Goal: Task Accomplishment & Management: Use online tool/utility

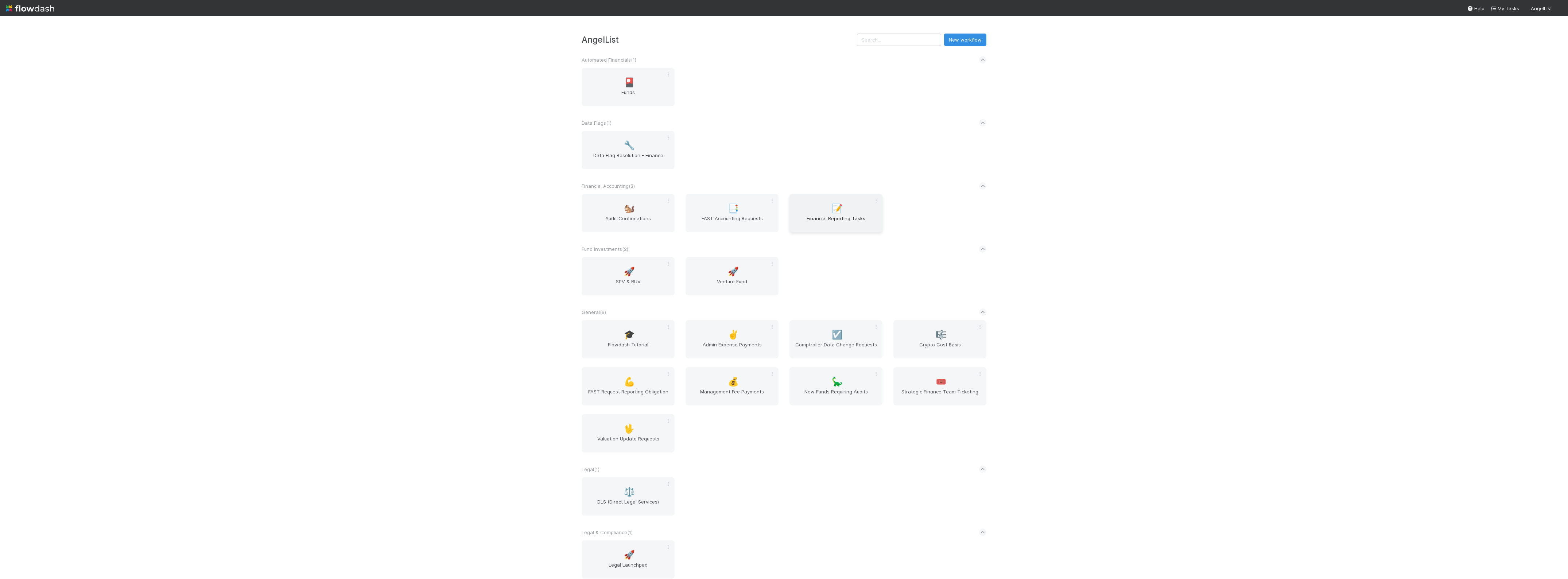
click at [831, 217] on span "Financial Reporting Tasks" at bounding box center [835, 222] width 87 height 15
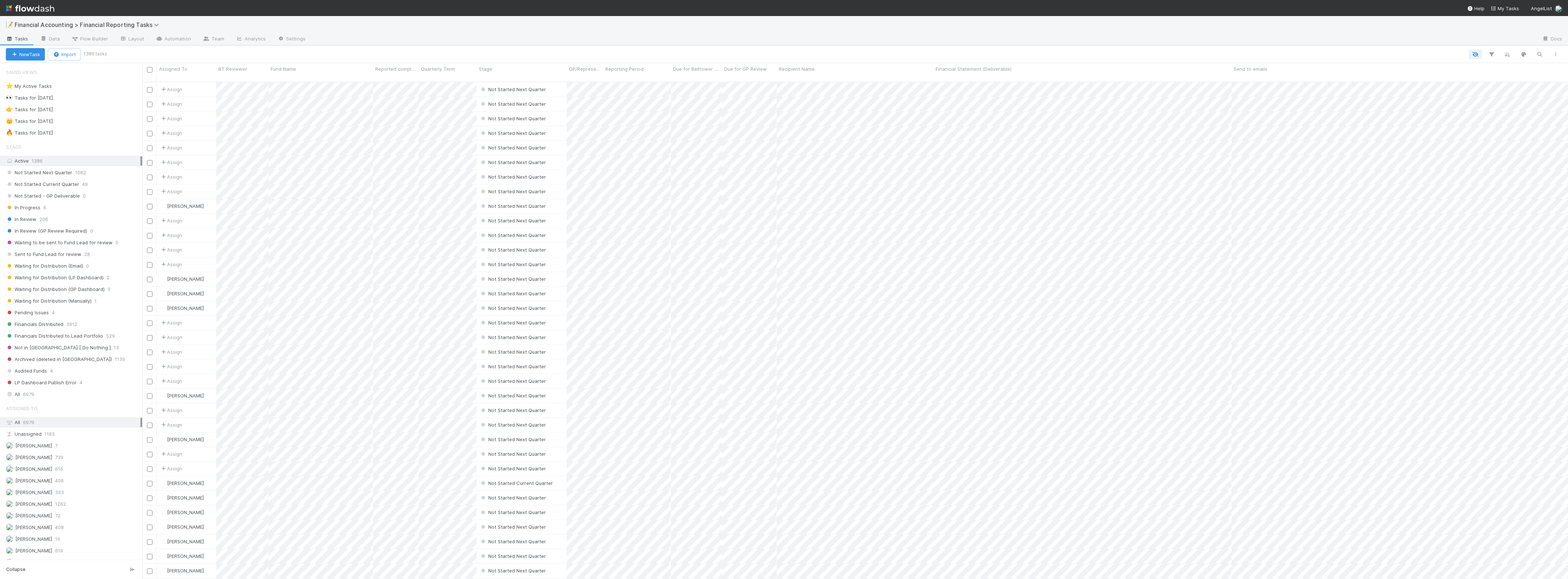
scroll to position [496, 1419]
click at [62, 258] on span "Sent to Fund Lead for review" at bounding box center [44, 254] width 76 height 9
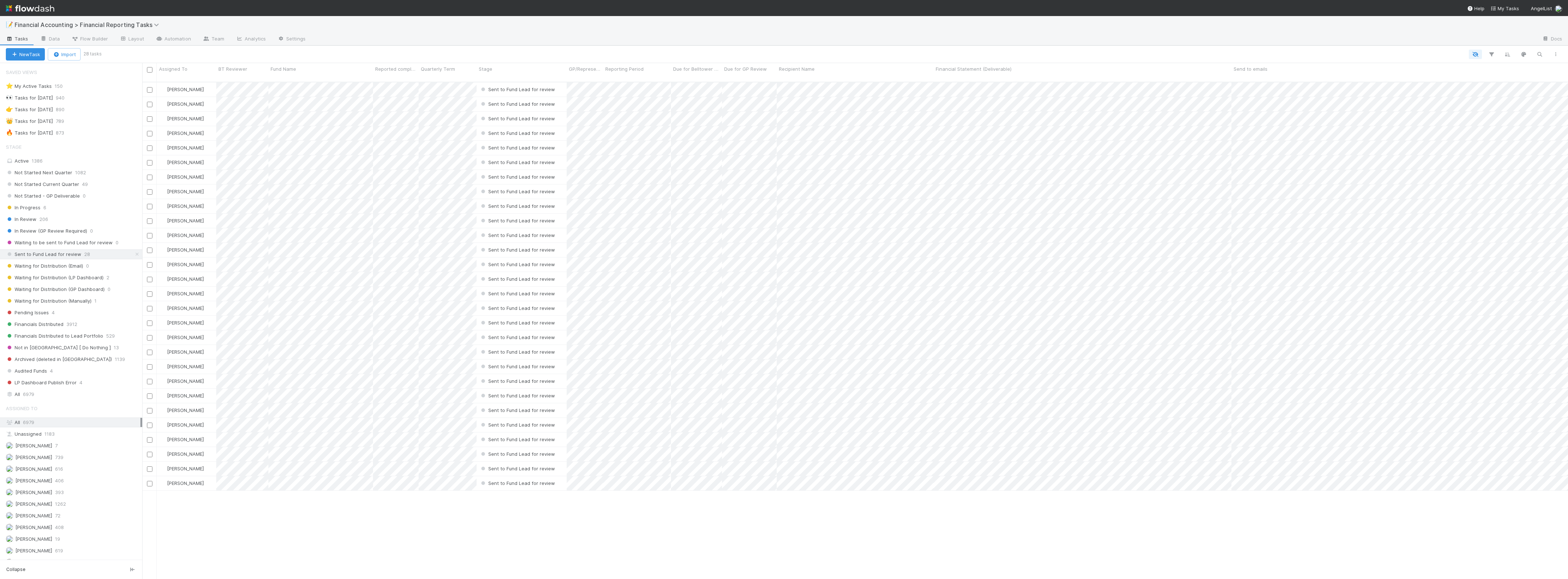
scroll to position [496, 1419]
click at [1491, 53] on icon "button" at bounding box center [1490, 54] width 7 height 7
click at [1368, 79] on button "Add Filter" at bounding box center [1379, 76] width 219 height 11
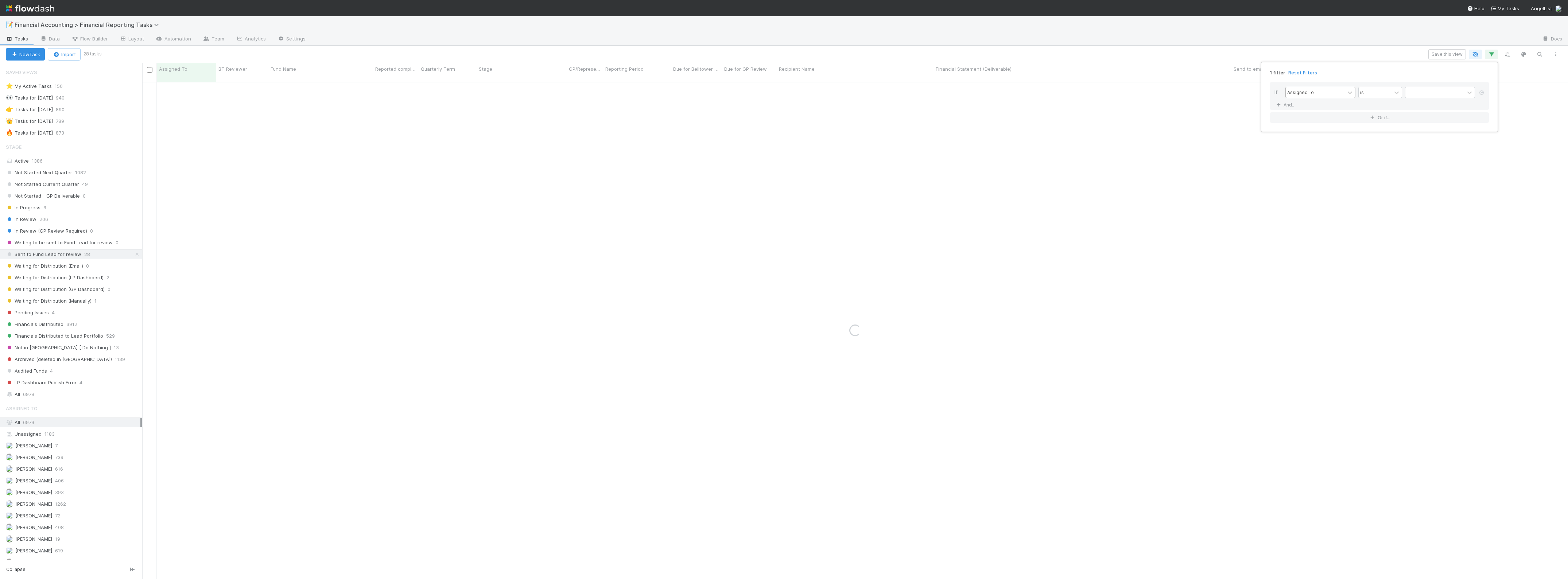
click at [1311, 93] on div "Assigned To" at bounding box center [1300, 92] width 27 height 7
click at [1310, 145] on div "Fund Name" at bounding box center [1320, 146] width 70 height 12
click at [1425, 89] on input "text" at bounding box center [1439, 93] width 70 height 11
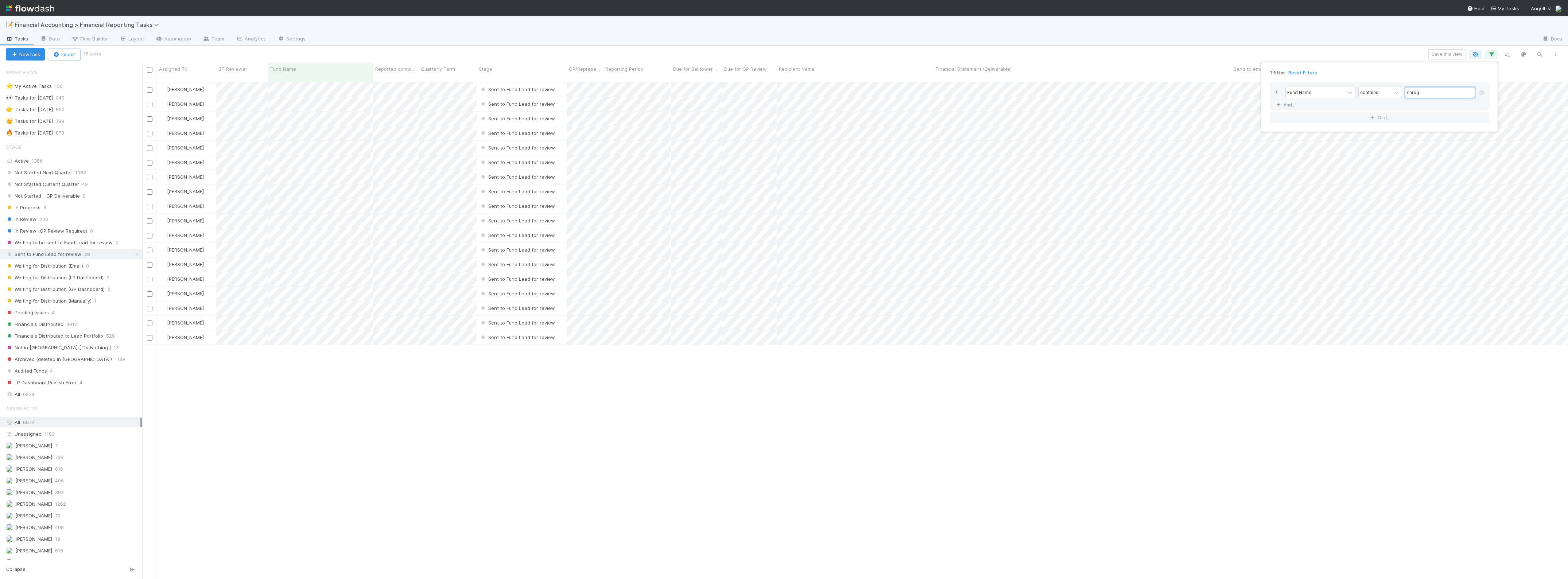
scroll to position [496, 1419]
type input "shrug"
click at [808, 48] on div "1 filter Reset Filters If Fund Name contains shrug And.. Or if..." at bounding box center [784, 289] width 1568 height 579
click at [150, 69] on input "checkbox" at bounding box center [149, 69] width 5 height 5
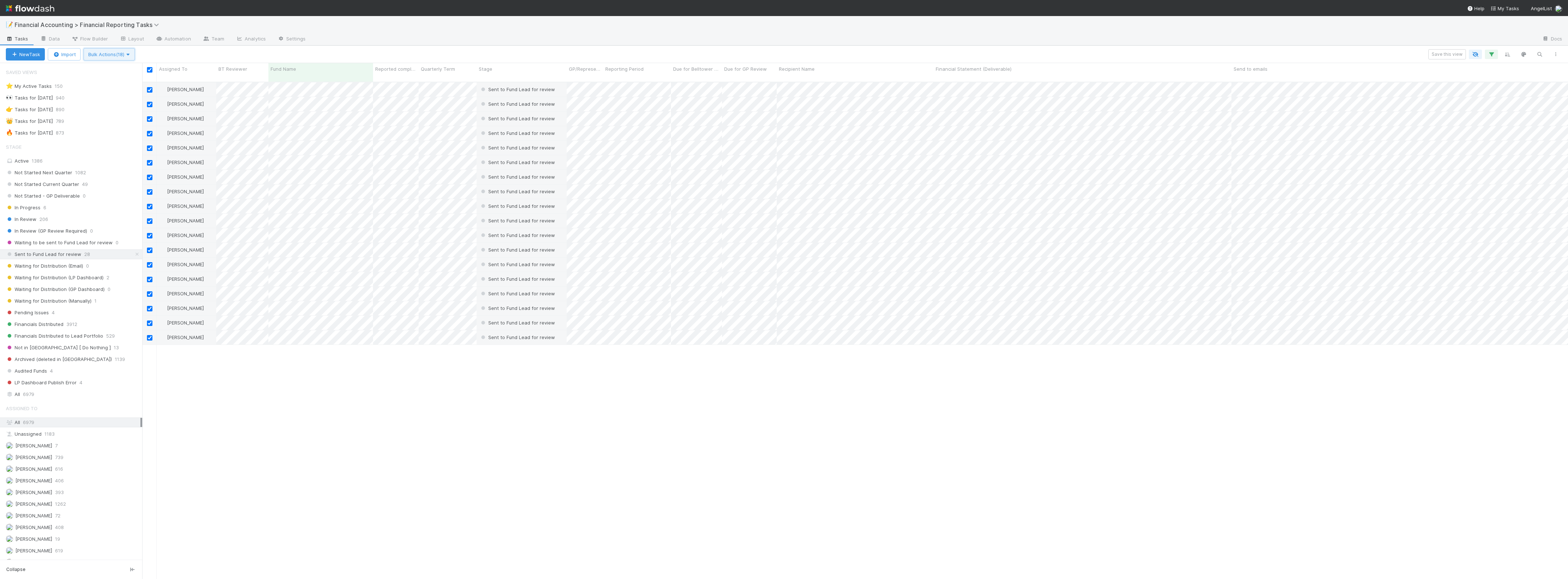
click at [132, 56] on icon "button" at bounding box center [127, 55] width 7 height 5
click at [416, 416] on div "Assign to Update data Move to stage Transform Support File to Lead Deliverable …" at bounding box center [784, 289] width 1568 height 579
click at [596, 410] on div "[PERSON_NAME] Sent to Fund Lead for review [DATE] 8:09:07 AM [DATE] 1:10:58 AM …" at bounding box center [855, 334] width 1425 height 503
click at [398, 451] on div "[PERSON_NAME] Sent to Fund Lead for review [DATE] 8:09:07 AM [DATE] 1:10:58 AM …" at bounding box center [855, 334] width 1425 height 503
click at [149, 69] on input "checkbox" at bounding box center [149, 69] width 5 height 5
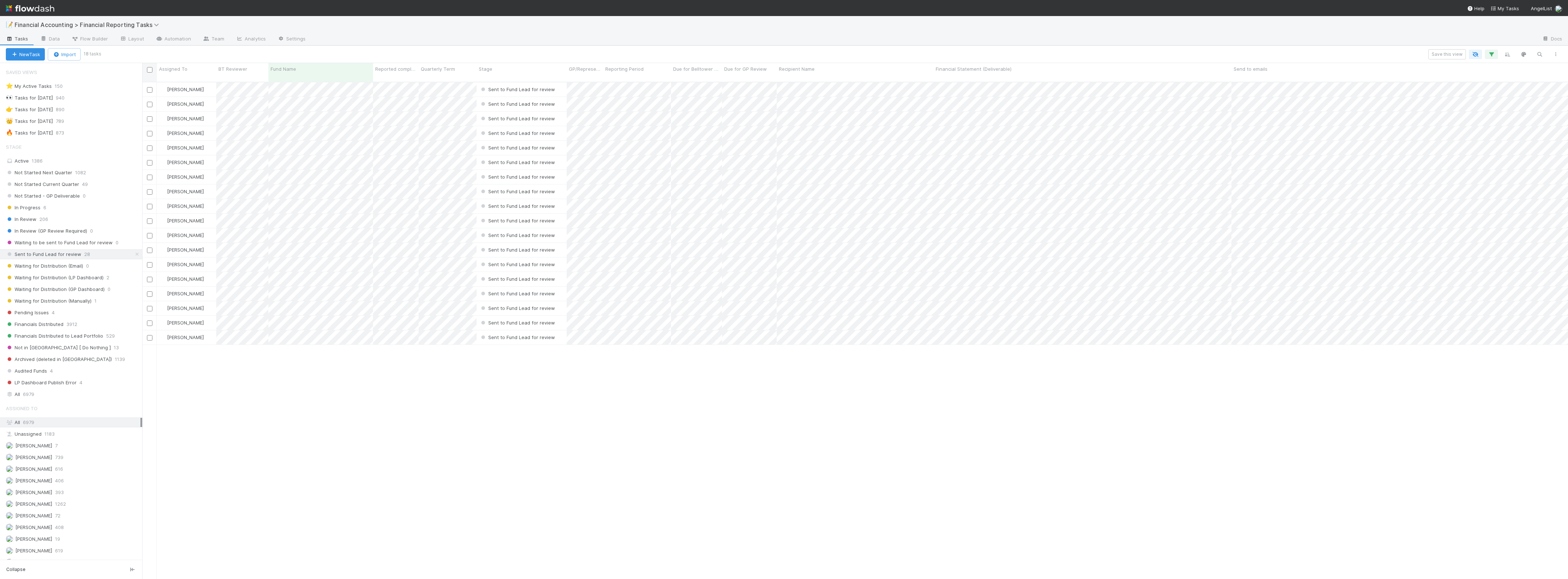
click at [148, 69] on input "checkbox" at bounding box center [149, 69] width 5 height 5
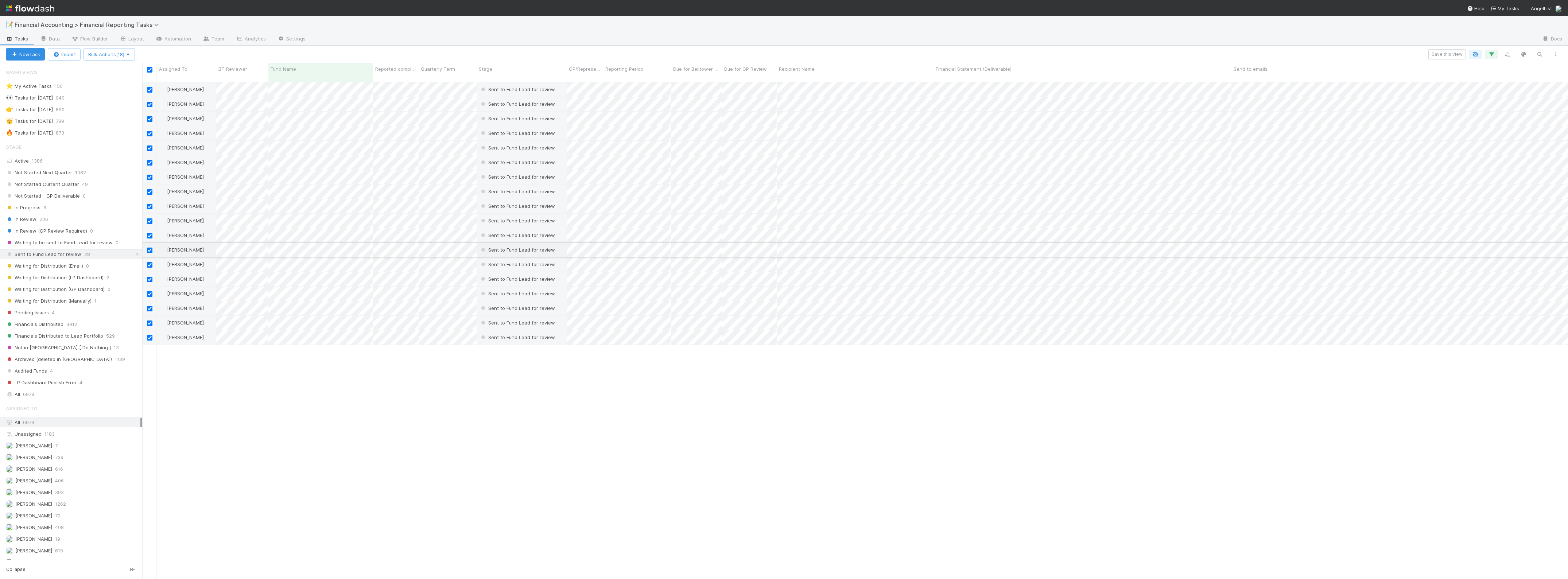
click at [149, 247] on input "checkbox" at bounding box center [149, 250] width 5 height 5
checkbox input "false"
click at [149, 291] on input "checkbox" at bounding box center [149, 294] width 5 height 5
click at [148, 306] on input "checkbox" at bounding box center [149, 308] width 5 height 5
click at [149, 321] on input "checkbox" at bounding box center [149, 323] width 5 height 5
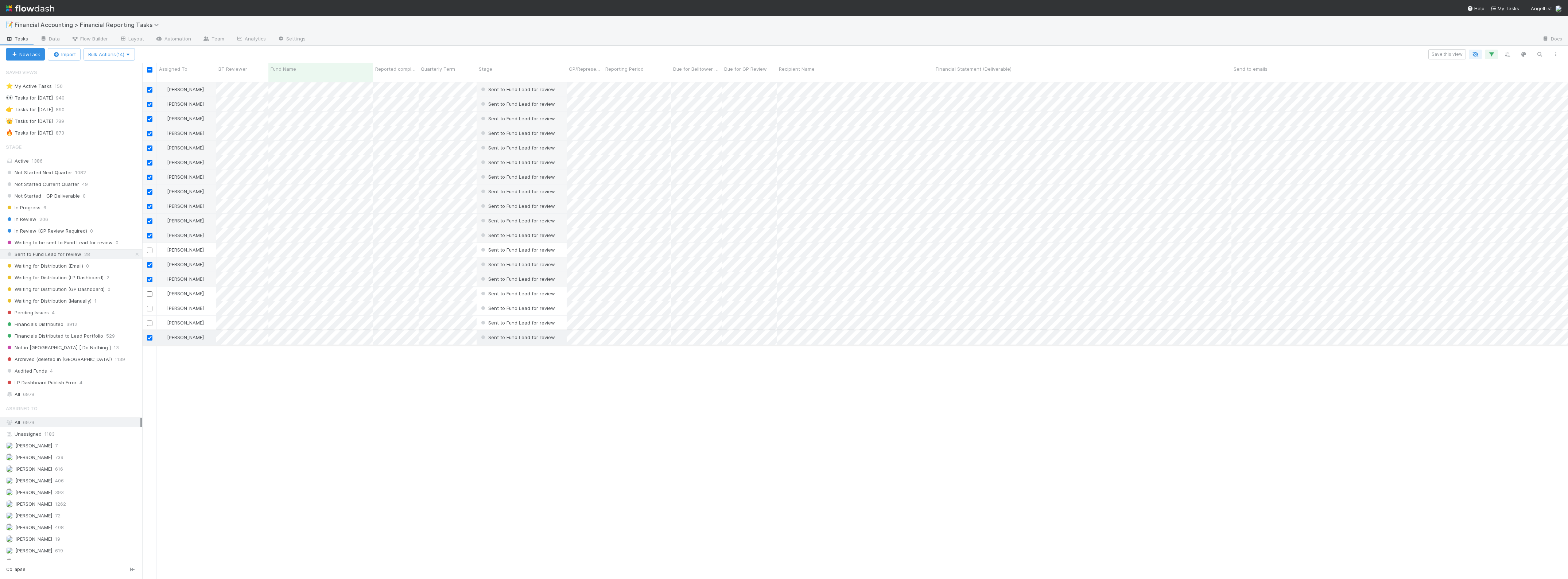
click at [149, 335] on input "checkbox" at bounding box center [149, 338] width 5 height 5
click at [124, 55] on span "Bulk Actions (13)" at bounding box center [109, 55] width 42 height 6
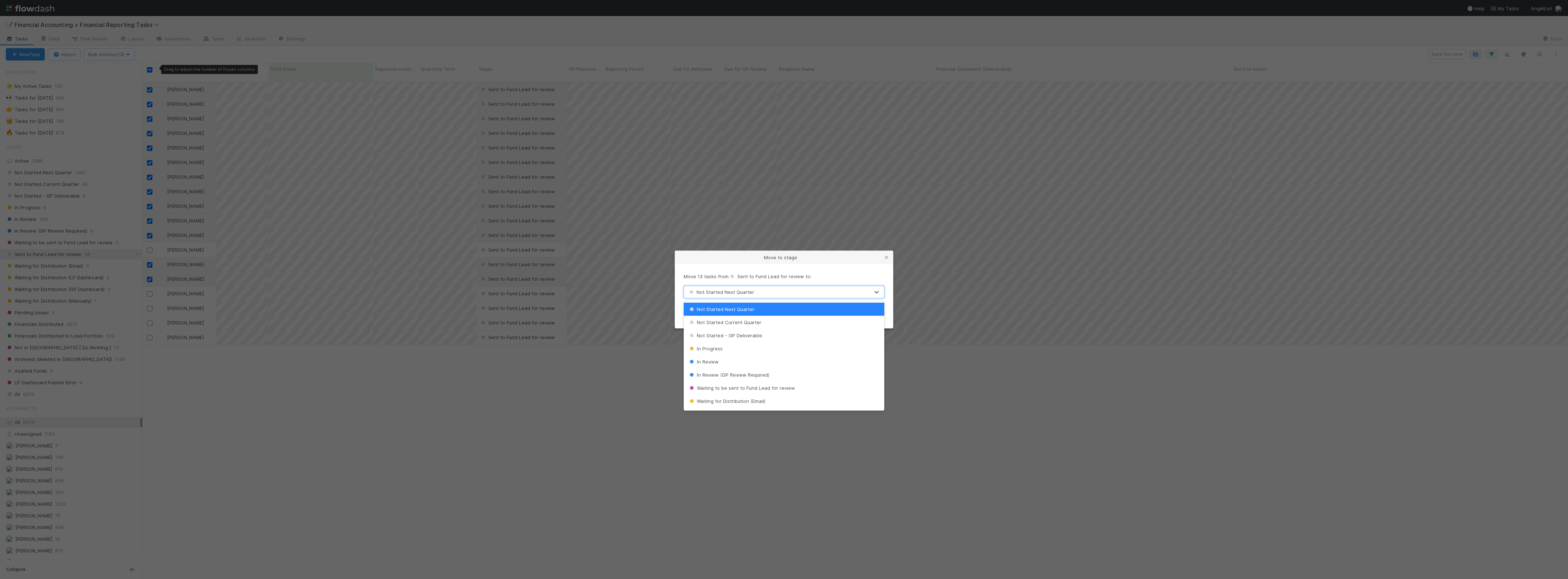
click at [730, 286] on div "Not Started Next Quarter" at bounding box center [784, 292] width 200 height 12
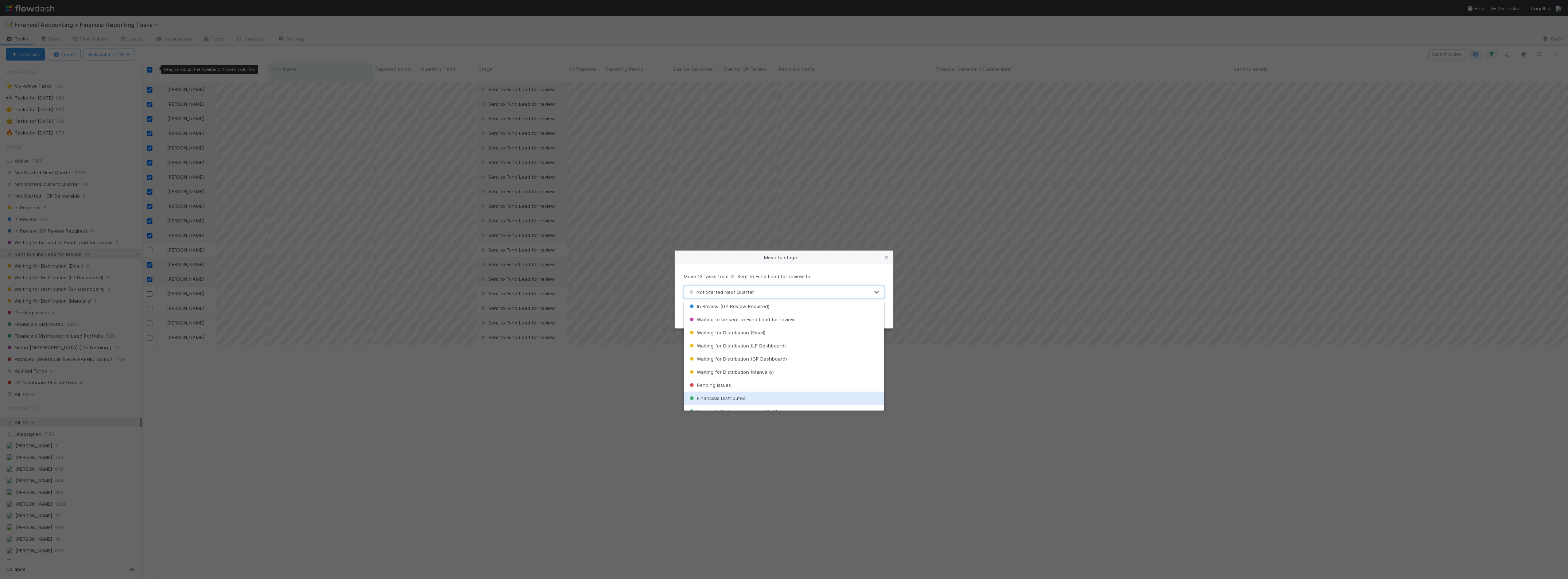
scroll to position [91, 0]
click at [784, 323] on div "Waiting for Distribution (LP Dashboard)" at bounding box center [784, 323] width 200 height 13
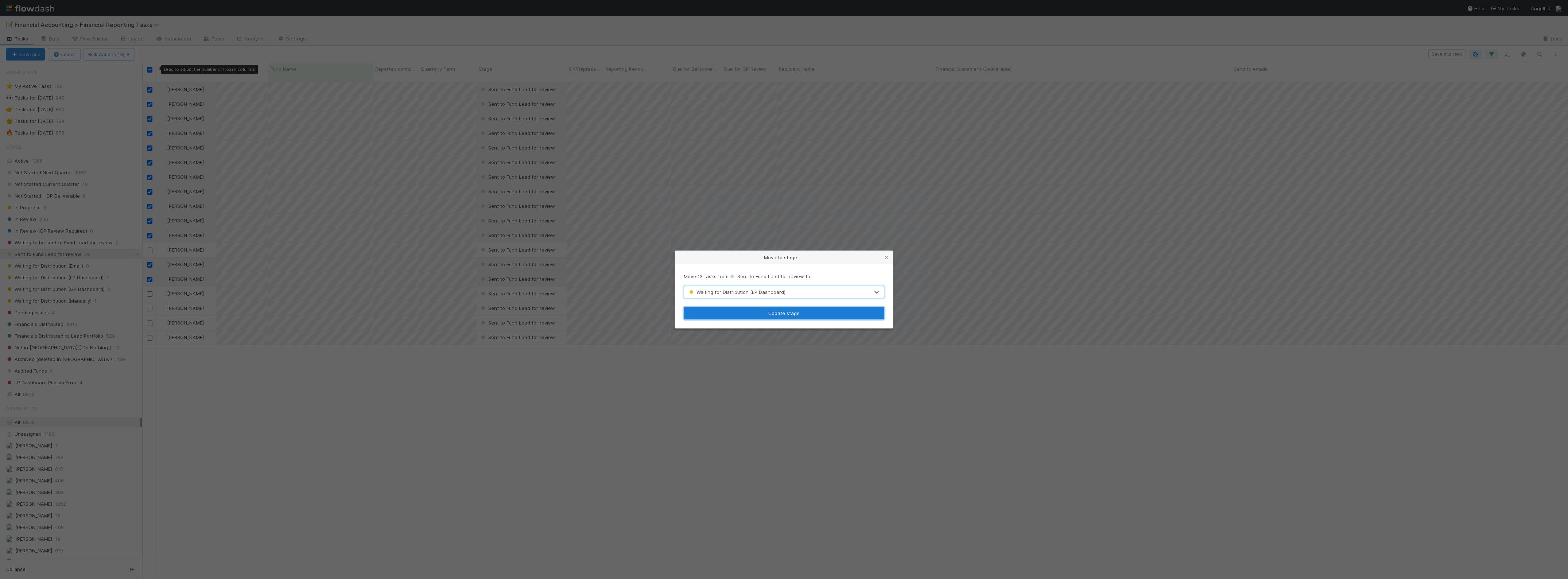
click at [797, 314] on button "Update stage" at bounding box center [784, 313] width 200 height 12
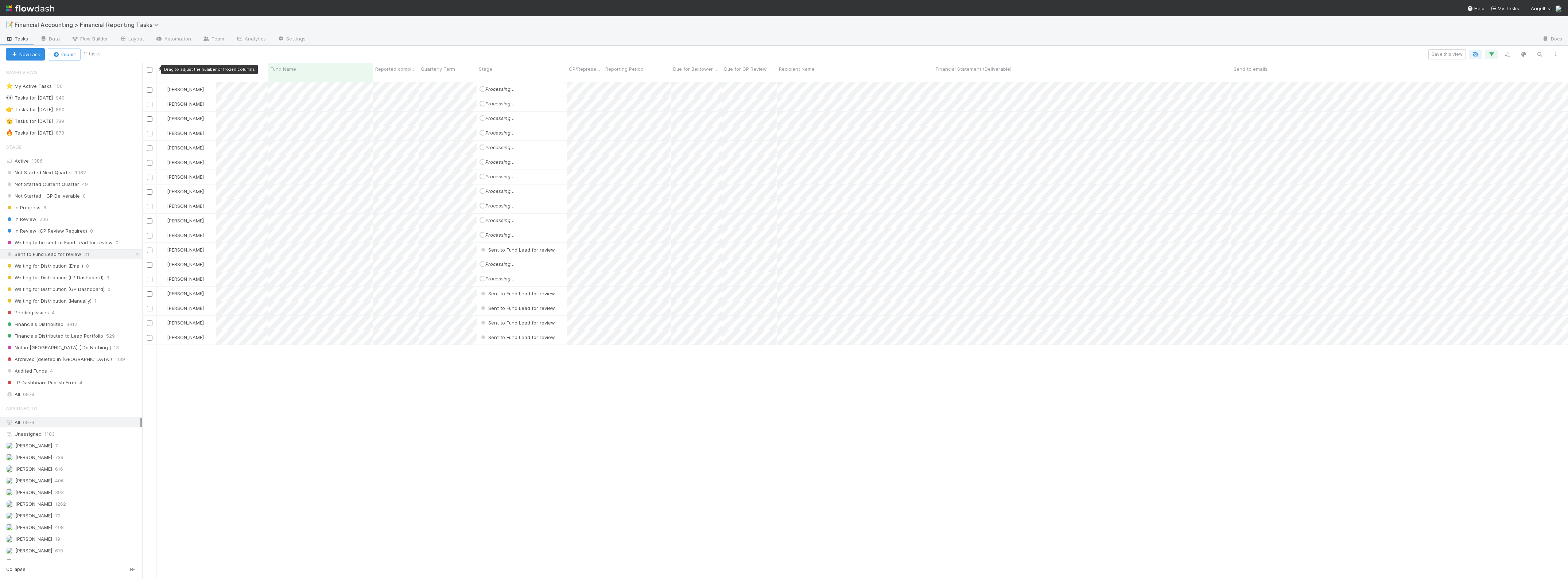
click at [792, 379] on div "[PERSON_NAME] Loading... Processing... [DATE] 8:09:07 AM [DATE] 1:10:58 AM 0 0 …" at bounding box center [855, 334] width 1425 height 503
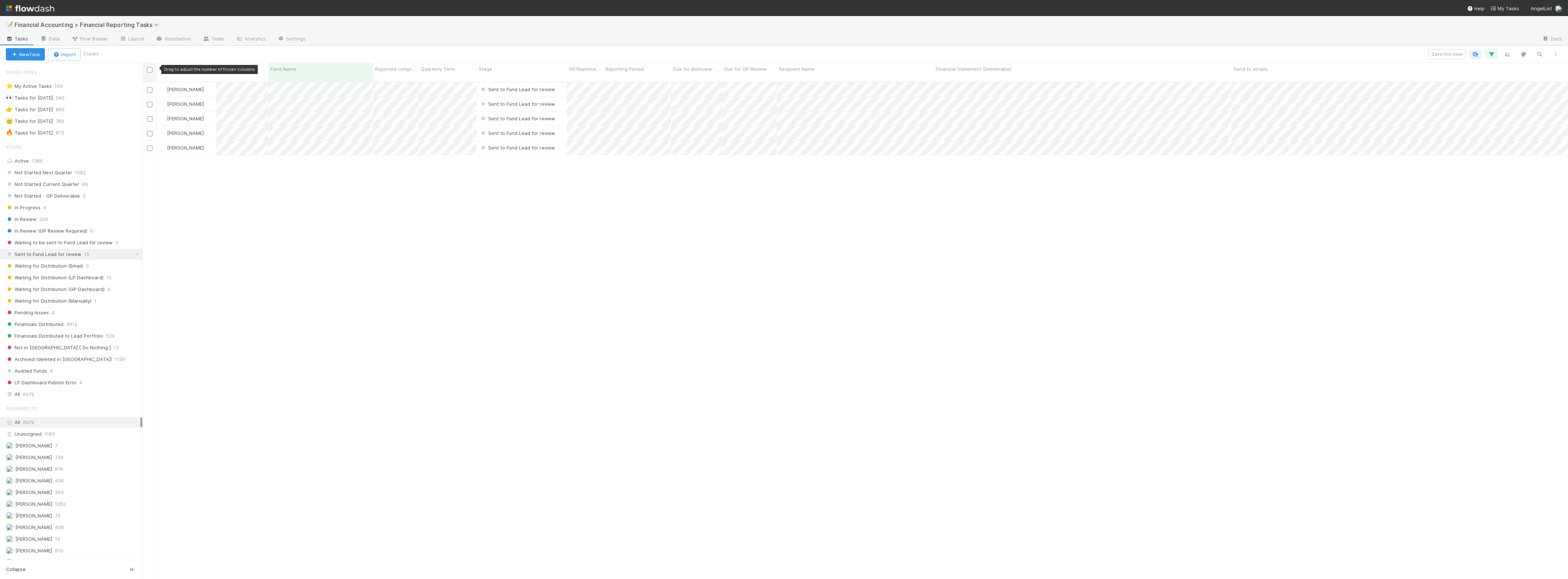
click at [152, 72] on input "checkbox" at bounding box center [149, 69] width 5 height 5
click at [149, 146] on input "checkbox" at bounding box center [149, 148] width 5 height 5
checkbox input "false"
click at [116, 57] on button "Bulk Actions (4)" at bounding box center [108, 54] width 49 height 12
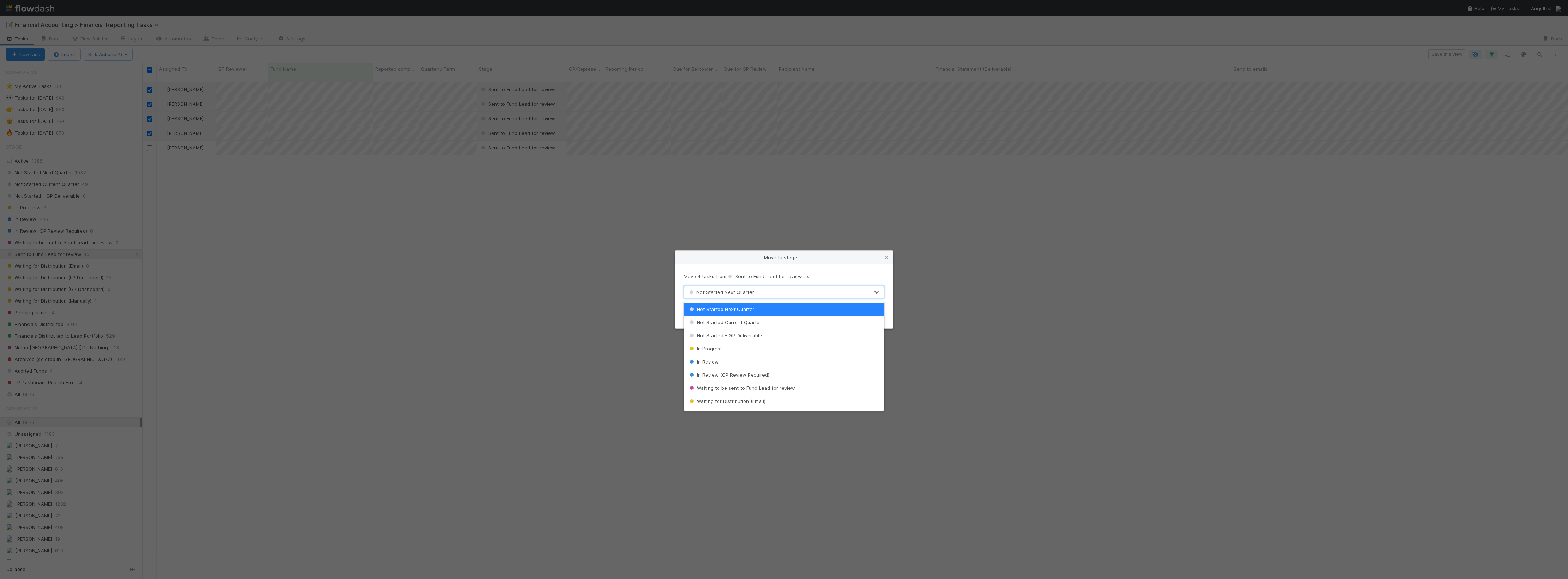
click at [734, 291] on span "Not Started Next Quarter" at bounding box center [720, 292] width 66 height 6
click at [763, 311] on span "Waiting for Distribution (Email)" at bounding box center [727, 310] width 77 height 6
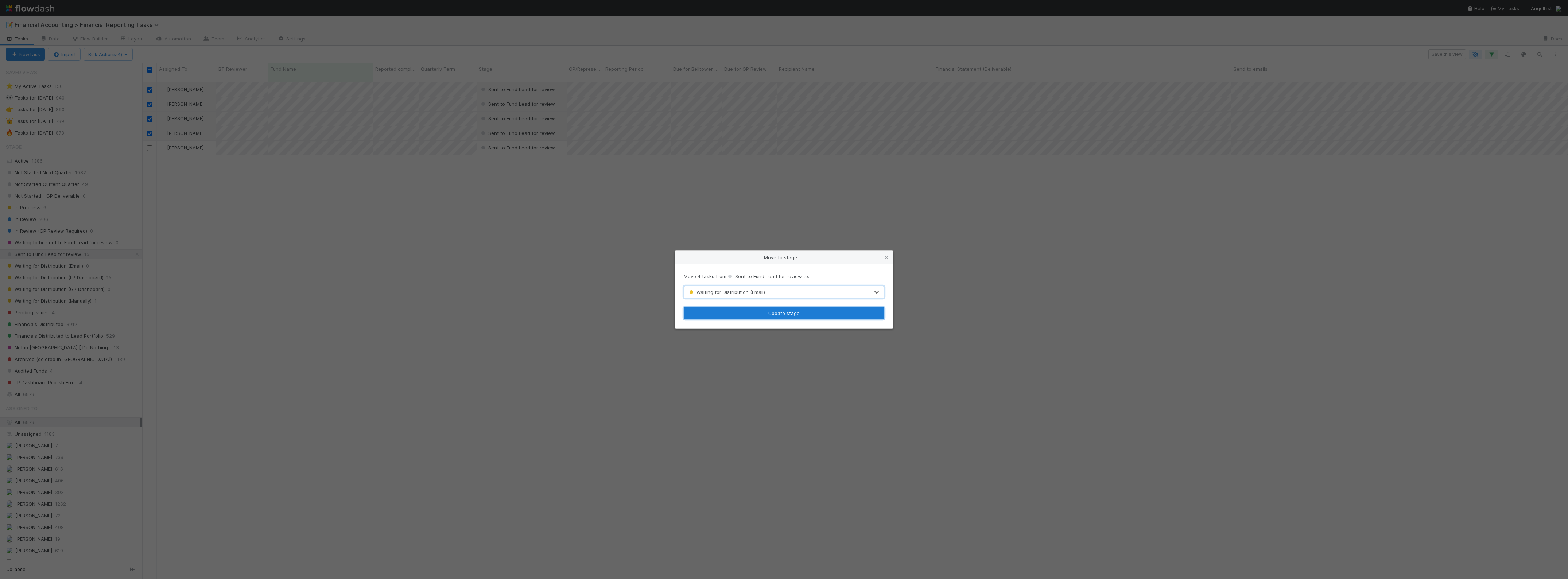
click at [796, 318] on button "Update stage" at bounding box center [784, 313] width 200 height 12
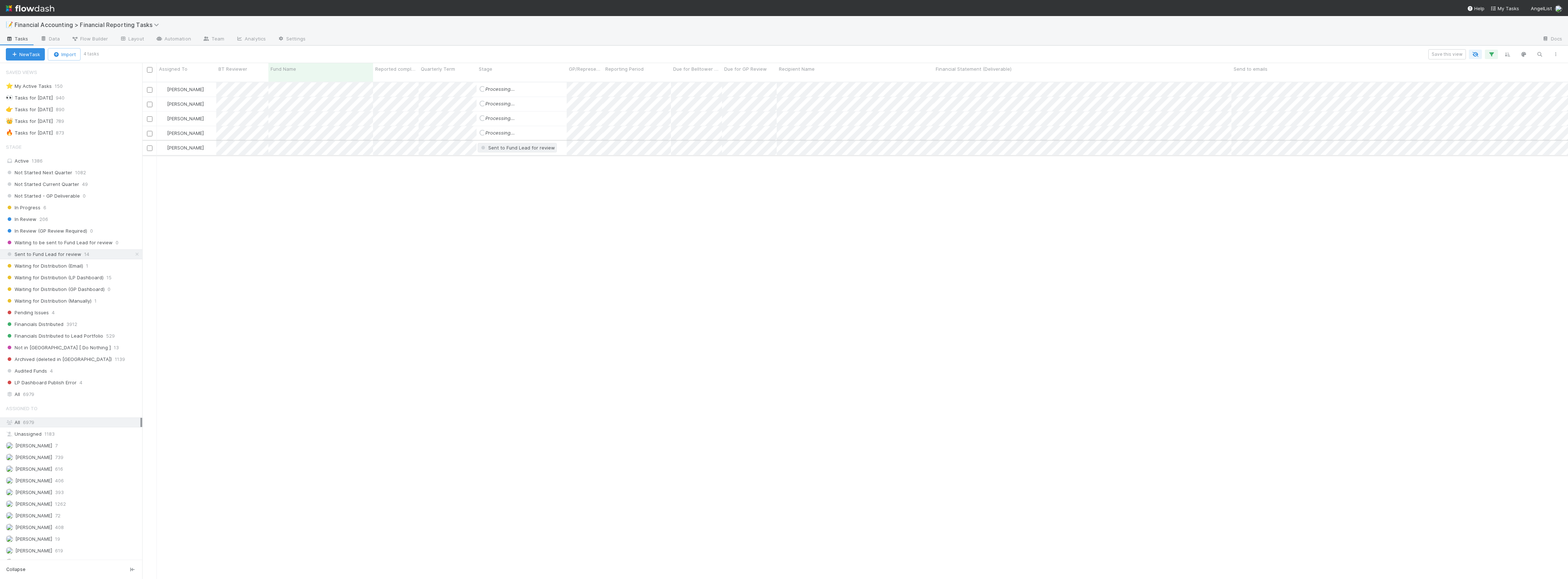
click at [508, 145] on span "Sent to Fund Lead for review" at bounding box center [517, 148] width 76 height 6
click at [535, 203] on span "Waiting for Distribution (GP Dashboard)" at bounding box center [517, 207] width 71 height 13
click at [828, 244] on div "[PERSON_NAME] Loading... Processing... [DATE] 1:09:37 AM [DATE] 1:07:14 AM 0 0 …" at bounding box center [855, 334] width 1425 height 503
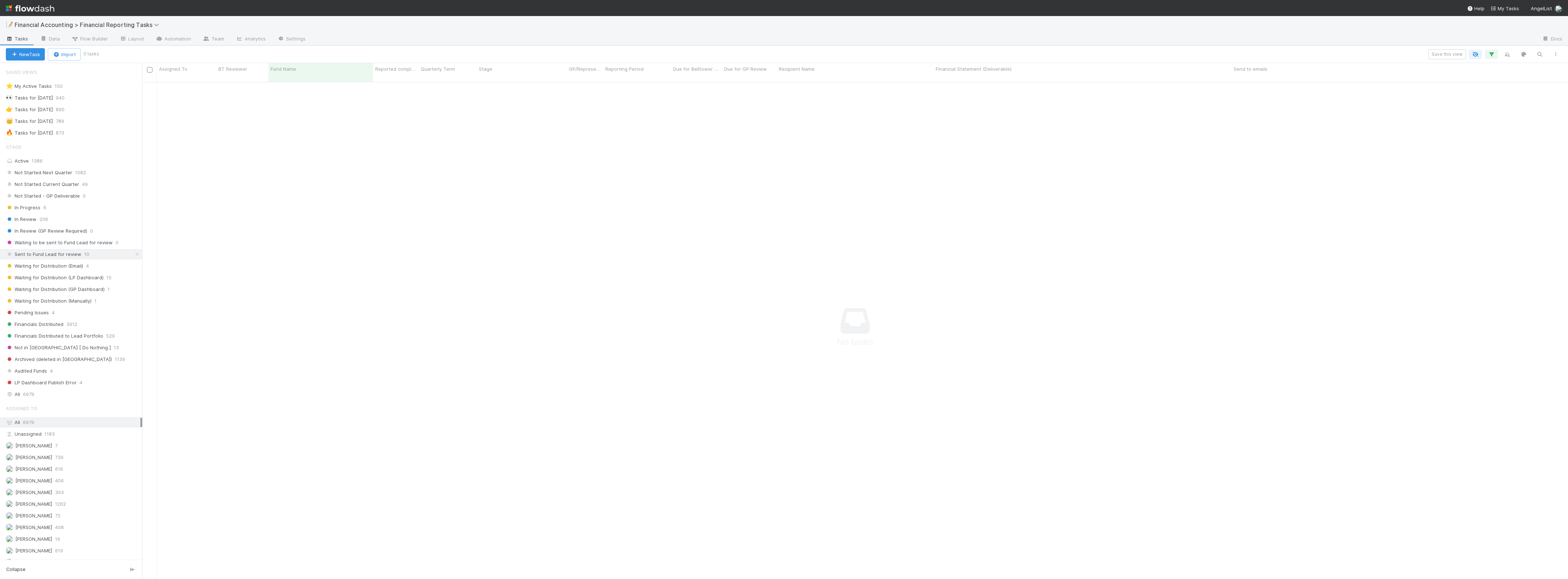
scroll to position [489, 1412]
drag, startPoint x: 233, startPoint y: 175, endPoint x: 213, endPoint y: 181, distance: 20.9
click at [73, 271] on span "Waiting for Distribution (Email)" at bounding box center [45, 266] width 77 height 9
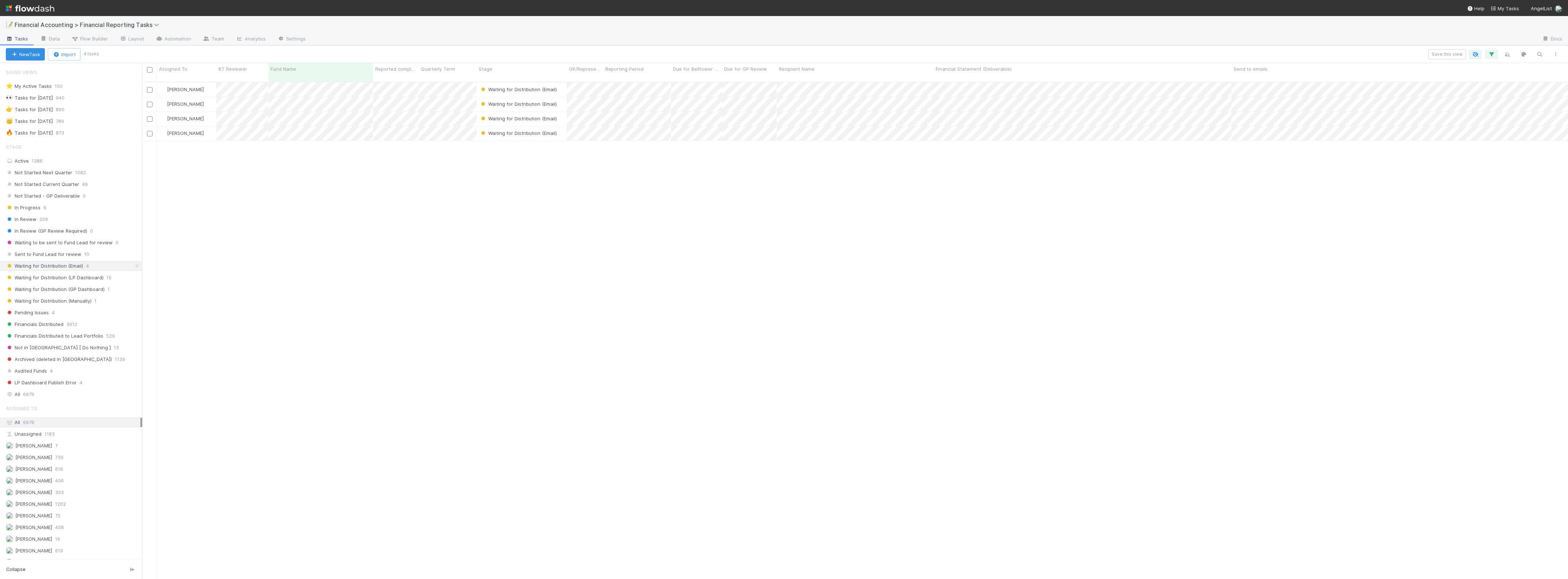
scroll to position [496, 1419]
click at [902, 220] on div "[PERSON_NAME] Waiting for Distribution (Email) [DATE] 1:09:37 AM [DATE] 8:20:04…" at bounding box center [855, 334] width 1425 height 503
click at [149, 69] on input "checkbox" at bounding box center [149, 69] width 5 height 5
checkbox input "true"
click at [129, 52] on icon "button" at bounding box center [126, 55] width 7 height 5
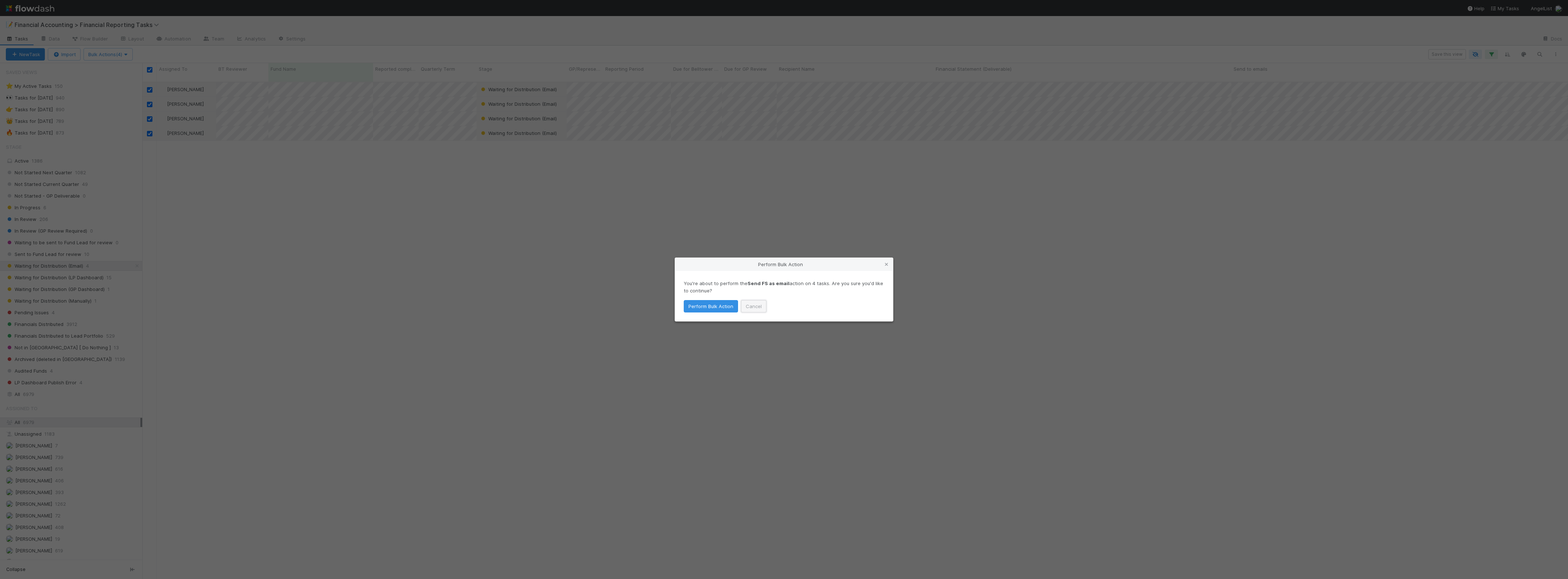
click at [759, 308] on button "Cancel" at bounding box center [753, 306] width 25 height 12
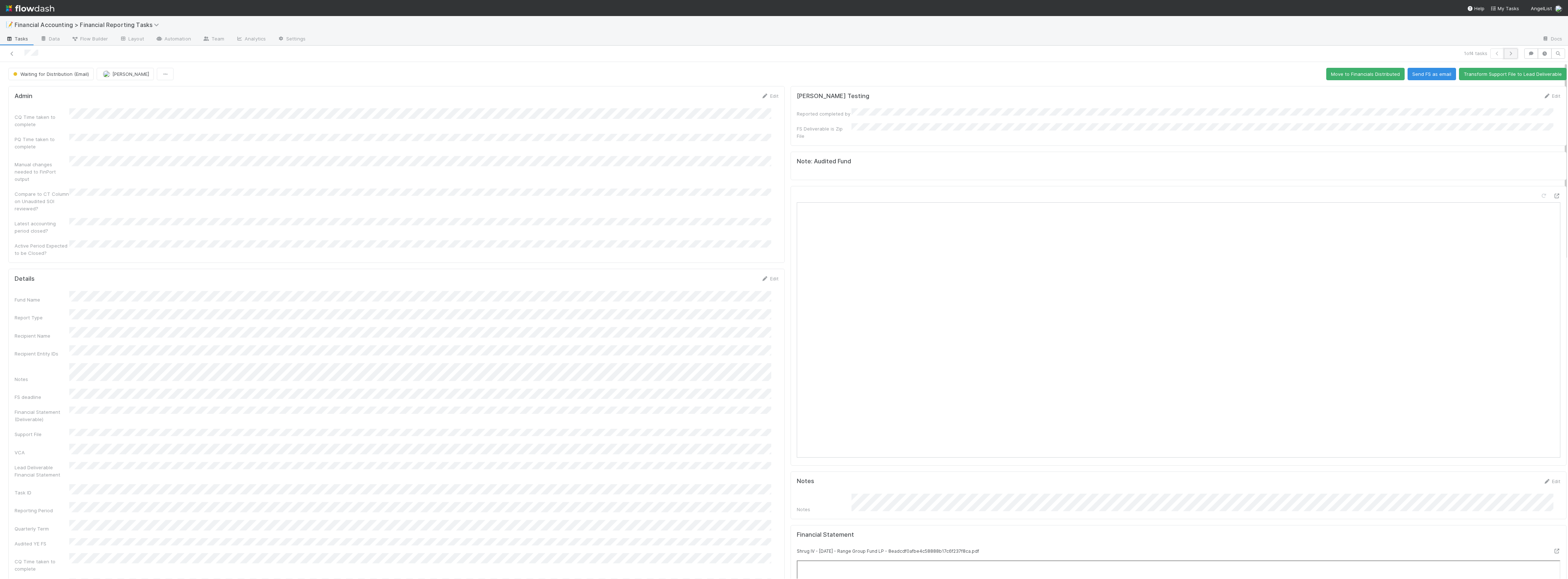
click at [1507, 54] on icon "button" at bounding box center [1510, 54] width 7 height 5
click at [12, 52] on icon at bounding box center [12, 54] width 7 height 5
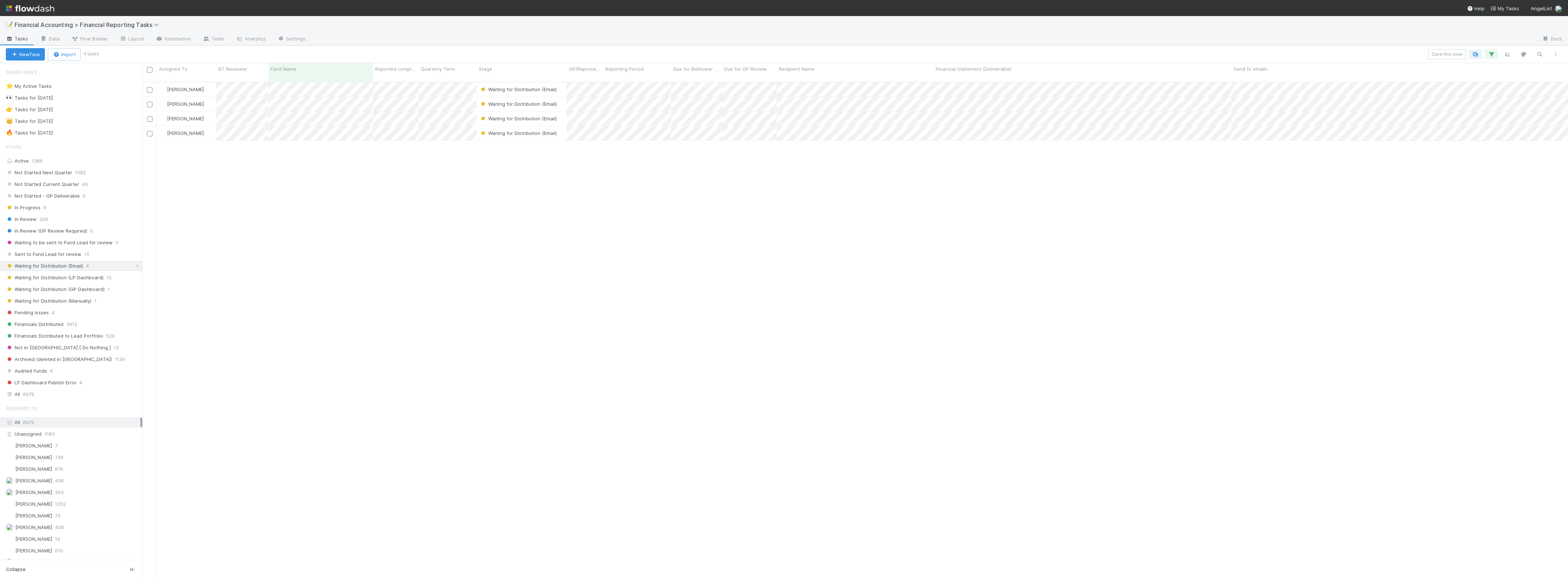
scroll to position [496, 1419]
click at [149, 71] on input "checkbox" at bounding box center [149, 69] width 5 height 5
checkbox input "true"
click at [126, 54] on icon "button" at bounding box center [126, 55] width 7 height 5
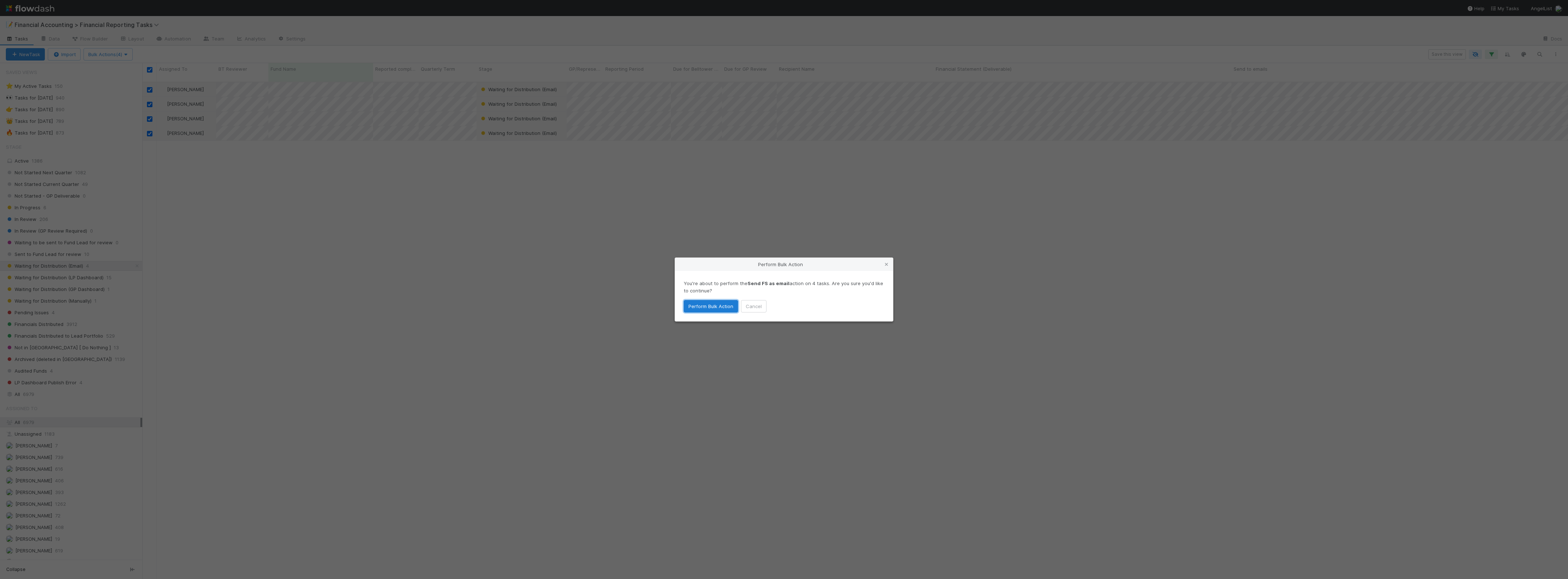
click at [713, 304] on button "Perform Bulk Action" at bounding box center [710, 306] width 54 height 12
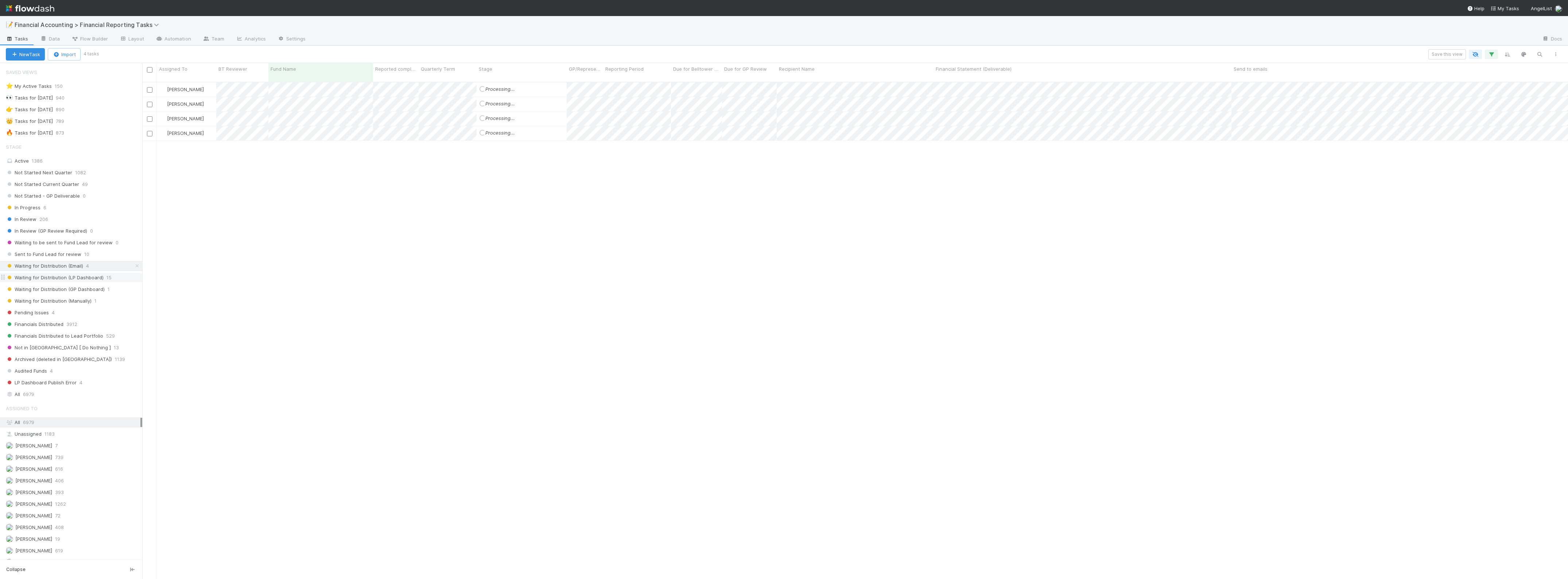
click at [61, 280] on span "Waiting for Distribution (LP Dashboard)" at bounding box center [55, 278] width 98 height 9
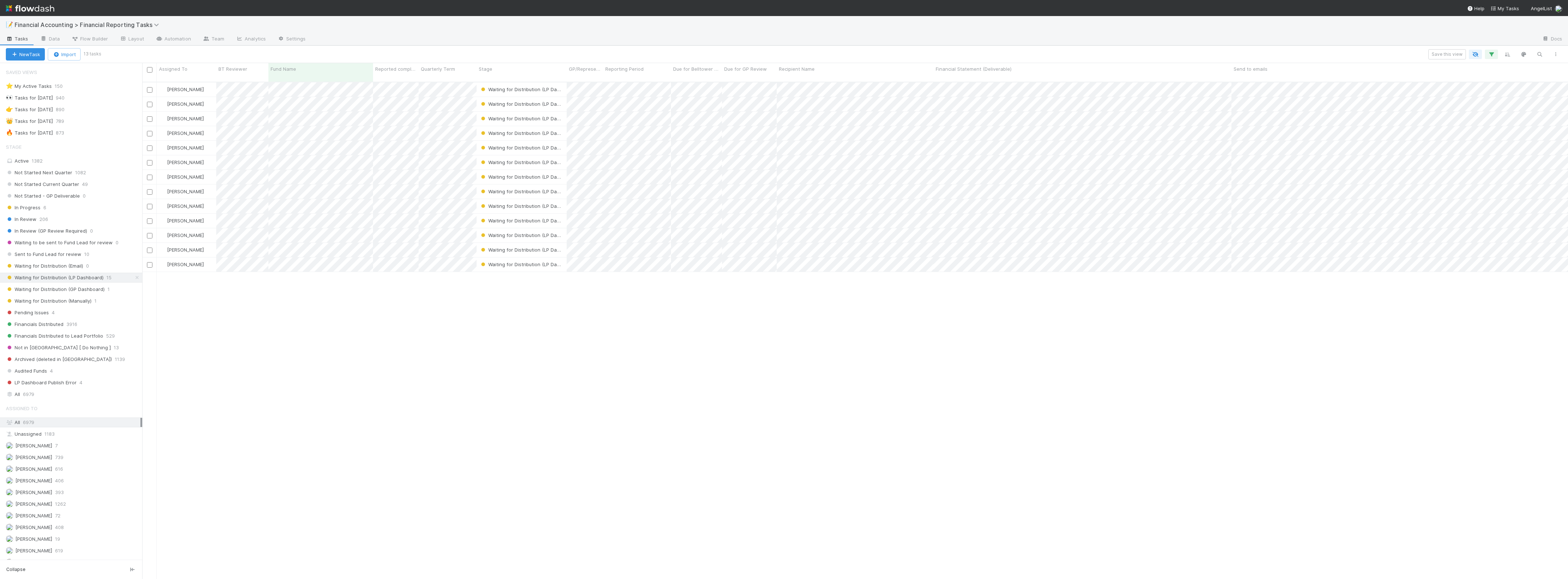
scroll to position [496, 1419]
drag, startPoint x: 151, startPoint y: 71, endPoint x: 166, endPoint y: 74, distance: 15.3
click at [151, 71] on input "checkbox" at bounding box center [149, 69] width 5 height 5
checkbox input "true"
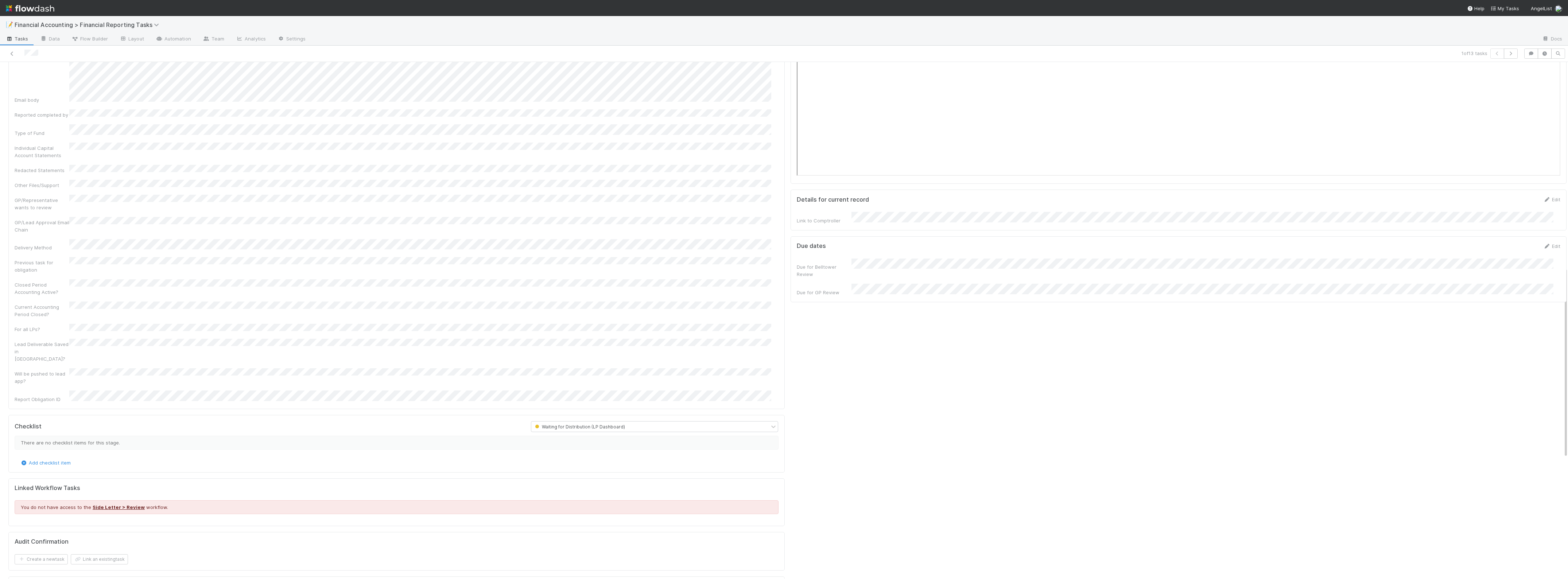
scroll to position [254, 0]
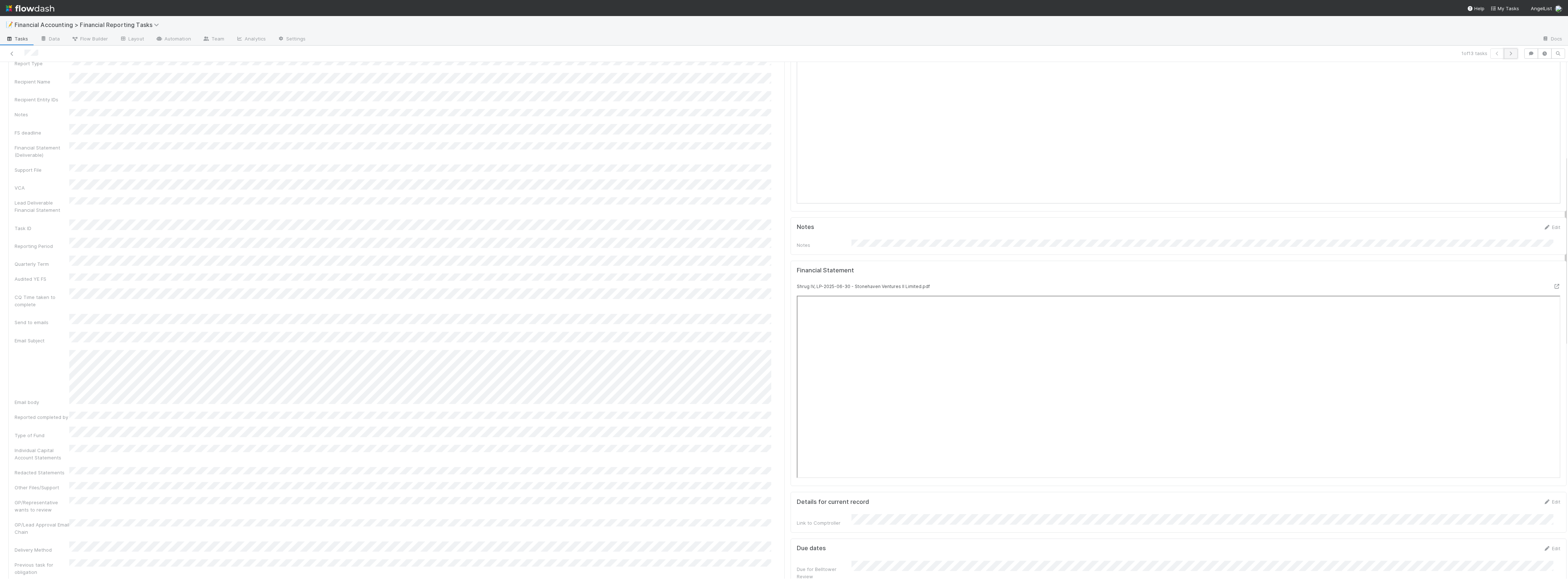
click at [1507, 53] on icon "button" at bounding box center [1510, 54] width 7 height 5
click at [1507, 54] on icon "button" at bounding box center [1510, 54] width 7 height 5
click at [1507, 52] on icon "button" at bounding box center [1510, 54] width 7 height 5
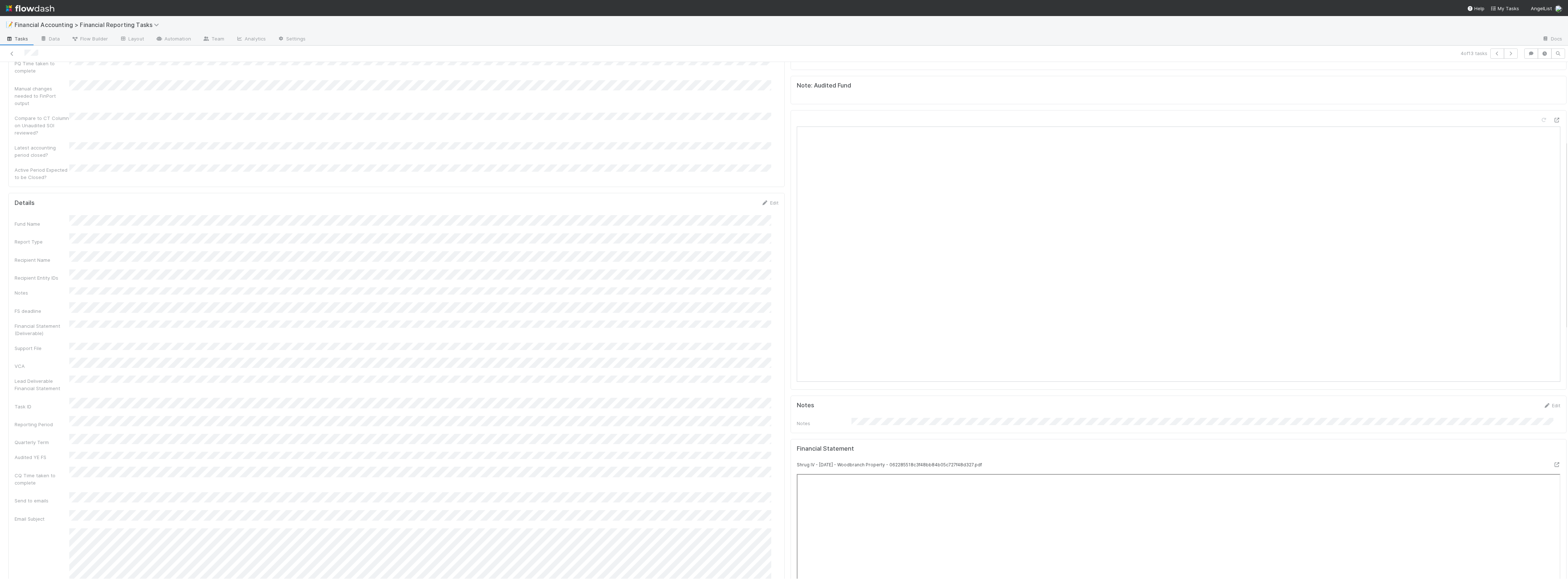
scroll to position [228, 0]
click at [1507, 53] on icon "button" at bounding box center [1510, 54] width 7 height 5
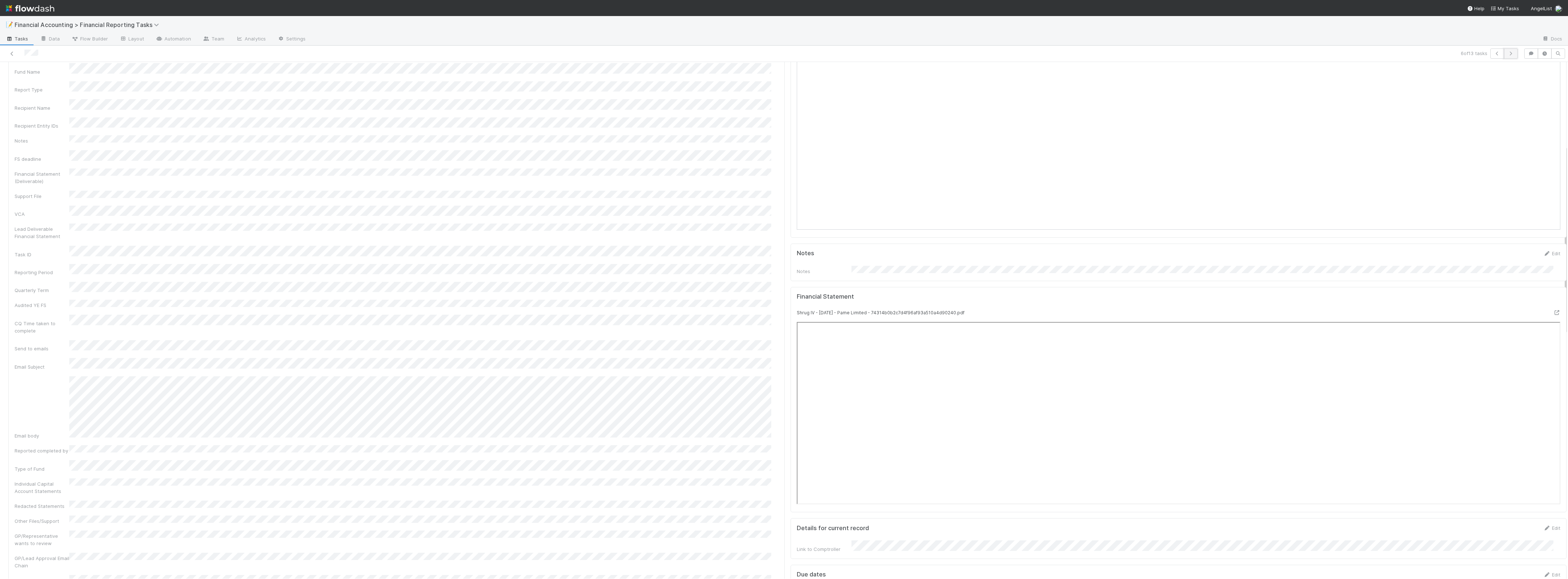
click at [1507, 55] on icon "button" at bounding box center [1510, 54] width 7 height 5
click at [1507, 52] on icon "button" at bounding box center [1510, 54] width 7 height 5
click at [1507, 52] on icon "button" at bounding box center [1510, 54] width 7 height 5
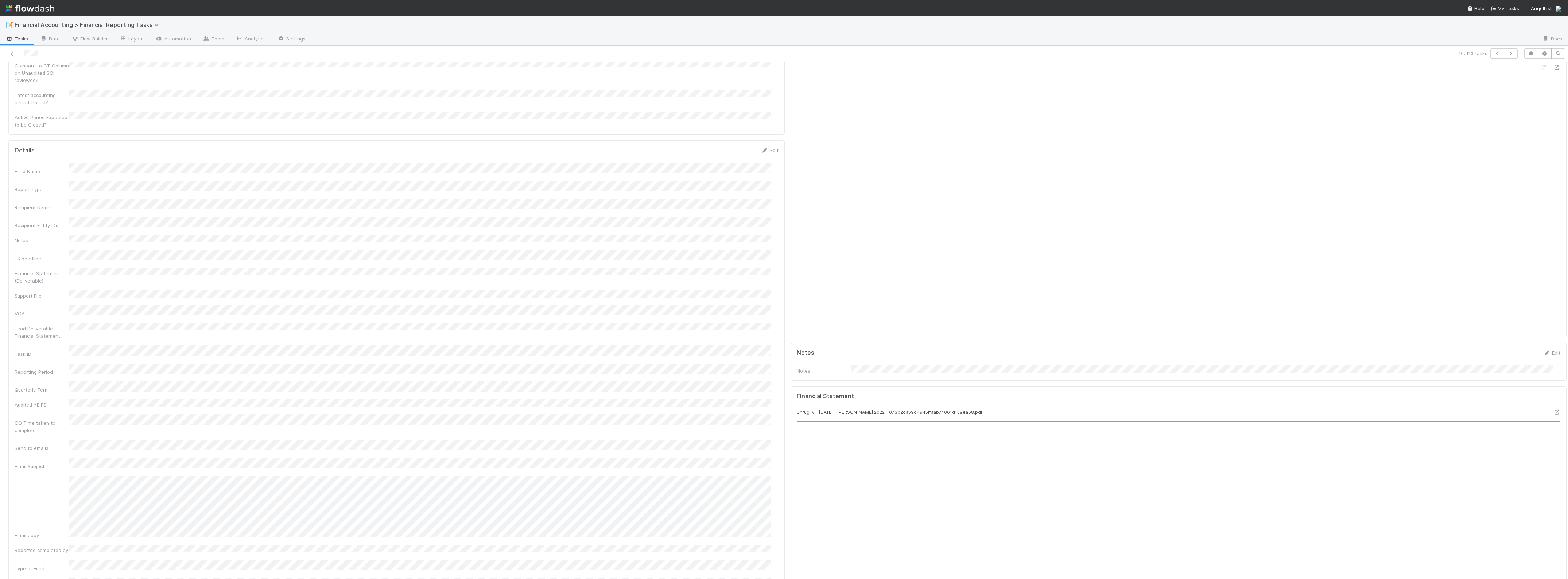
scroll to position [136, 0]
click at [1507, 54] on icon "button" at bounding box center [1510, 54] width 7 height 5
click at [1505, 50] on button "button" at bounding box center [1510, 53] width 14 height 10
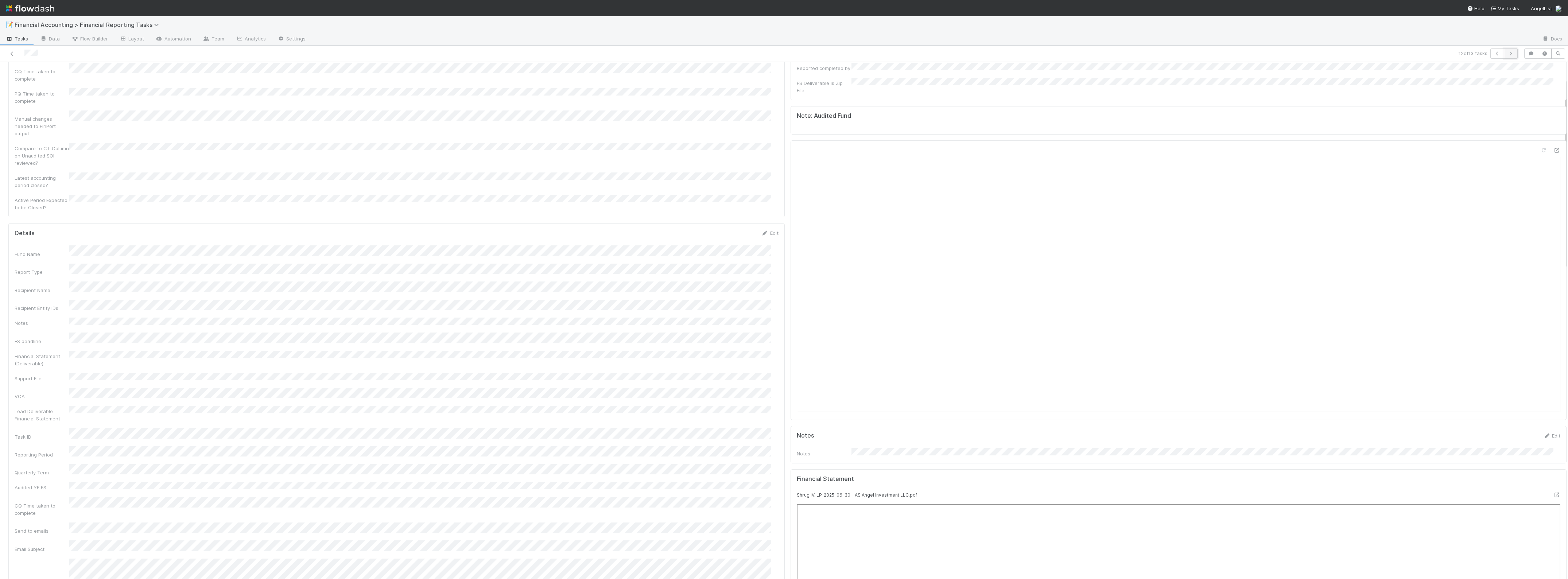
click at [1507, 52] on icon "button" at bounding box center [1510, 54] width 7 height 5
click at [14, 53] on icon at bounding box center [12, 54] width 7 height 5
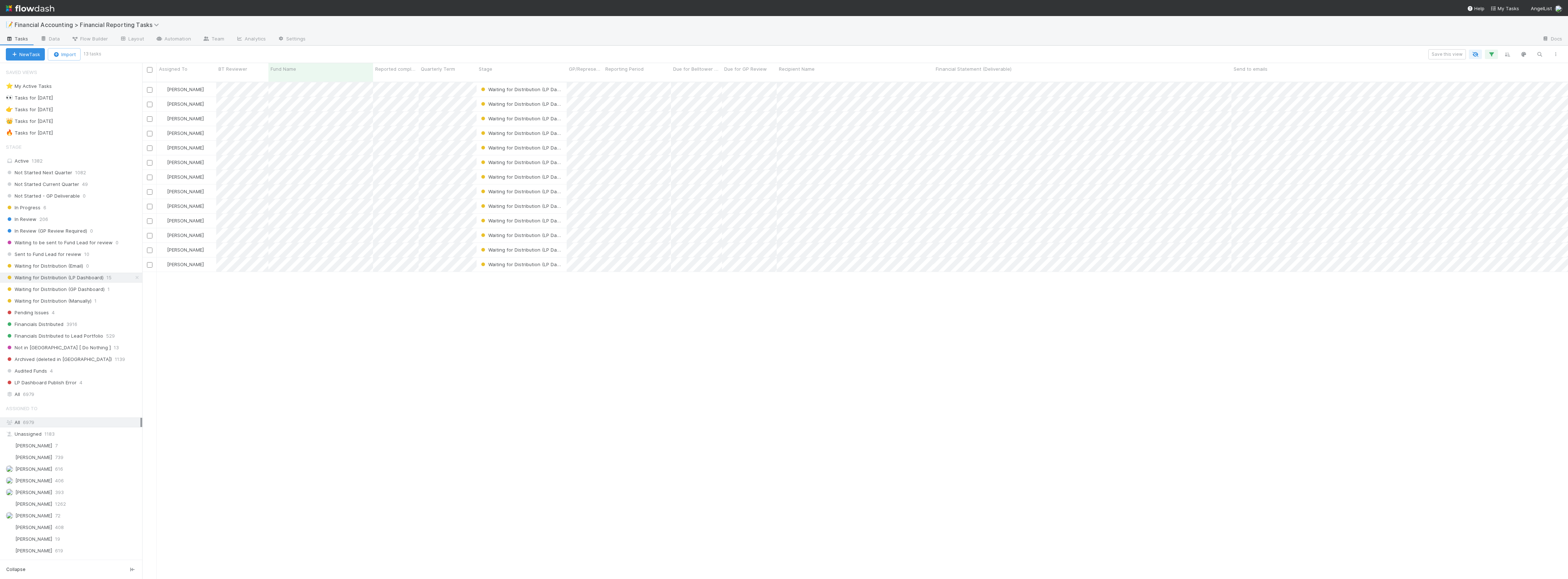
scroll to position [496, 1419]
click at [149, 69] on input "checkbox" at bounding box center [149, 69] width 5 height 5
checkbox input "true"
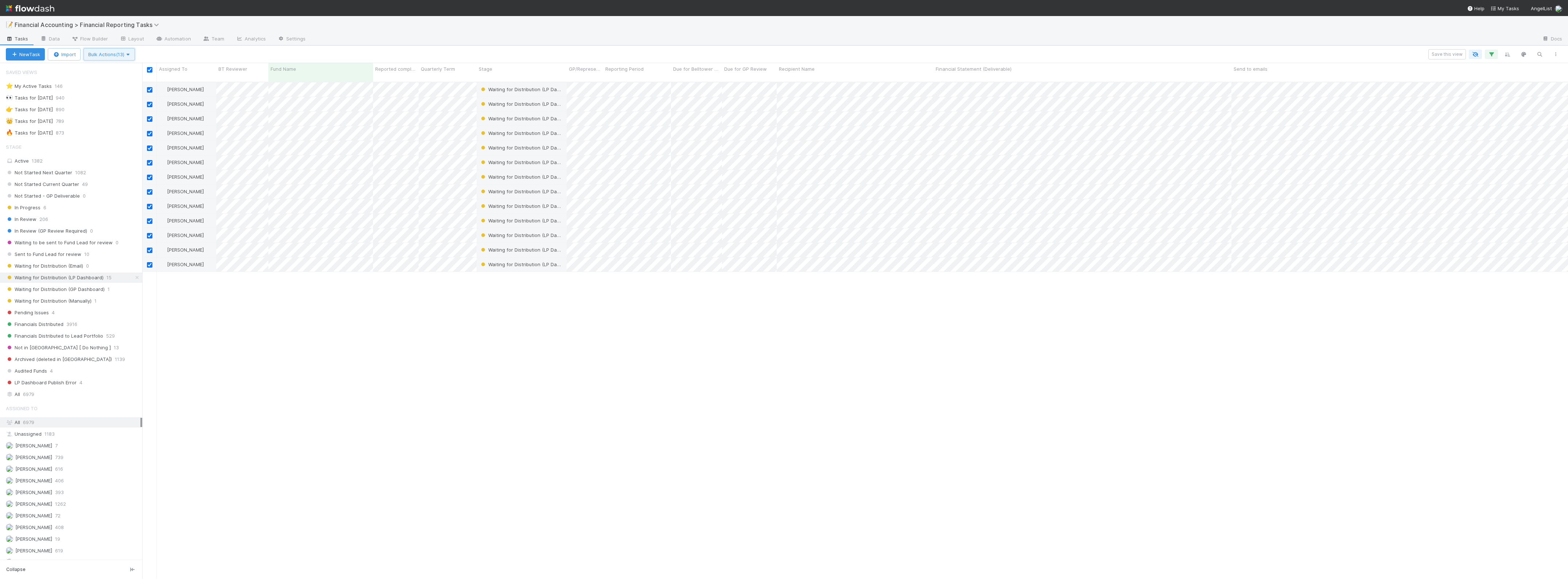
click at [135, 56] on button "Bulk Actions (13)" at bounding box center [109, 54] width 52 height 12
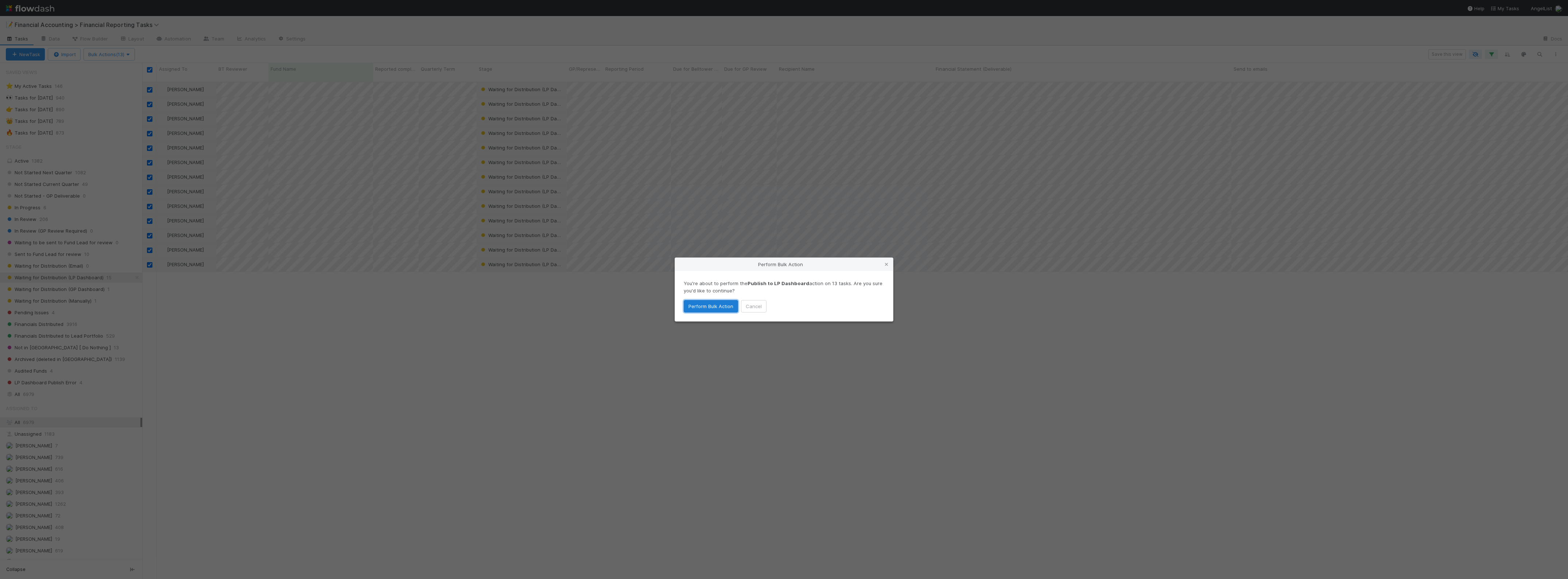
click at [710, 308] on button "Perform Bulk Action" at bounding box center [710, 306] width 54 height 12
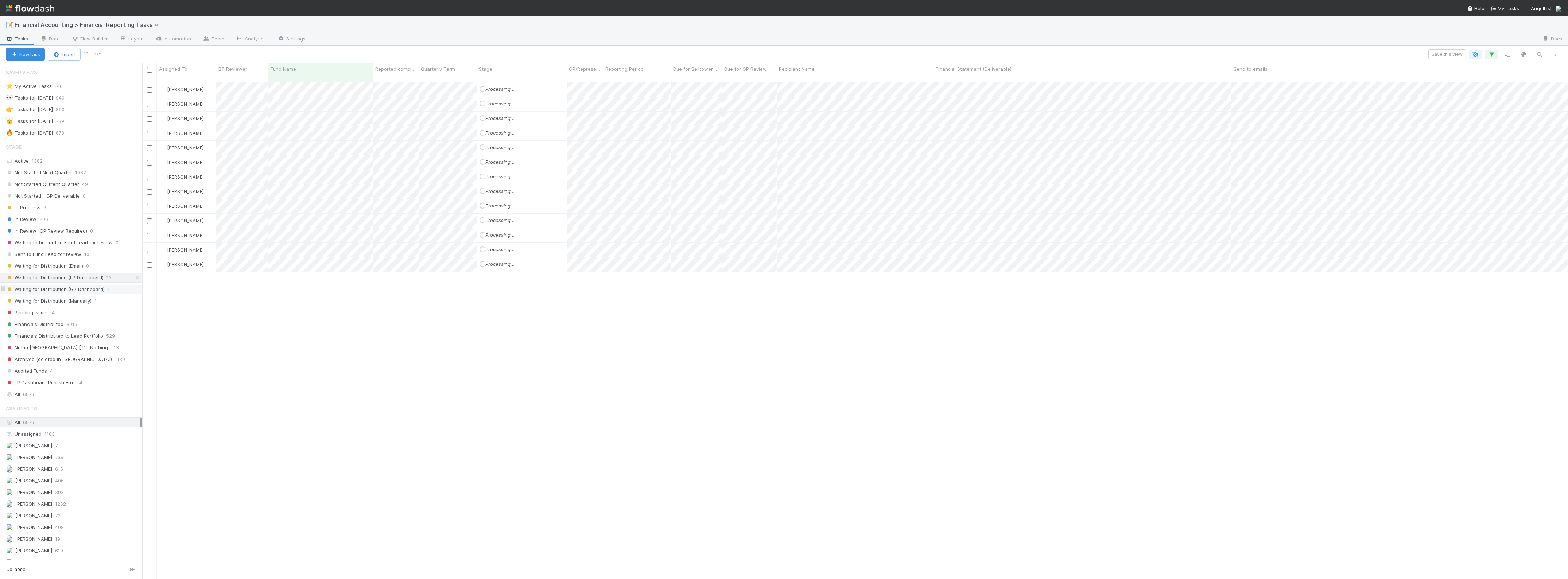
click at [89, 292] on span "Waiting for Distribution (GP Dashboard)" at bounding box center [55, 290] width 99 height 9
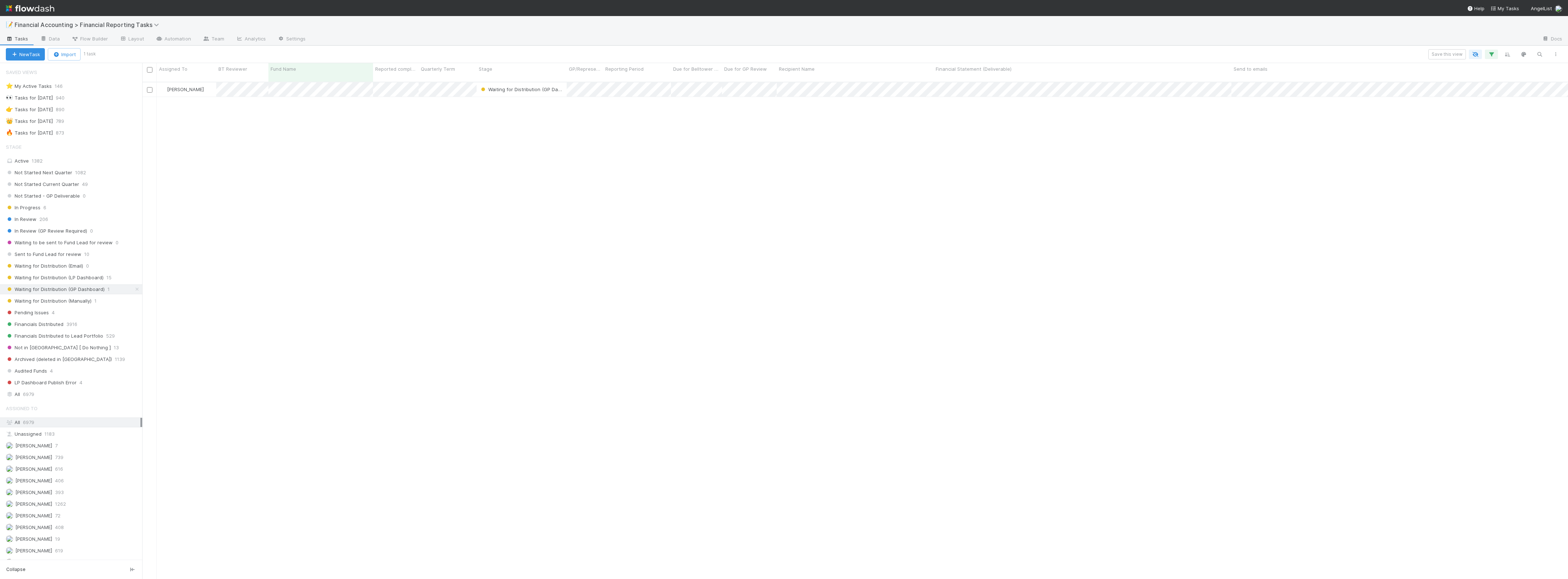
scroll to position [496, 1419]
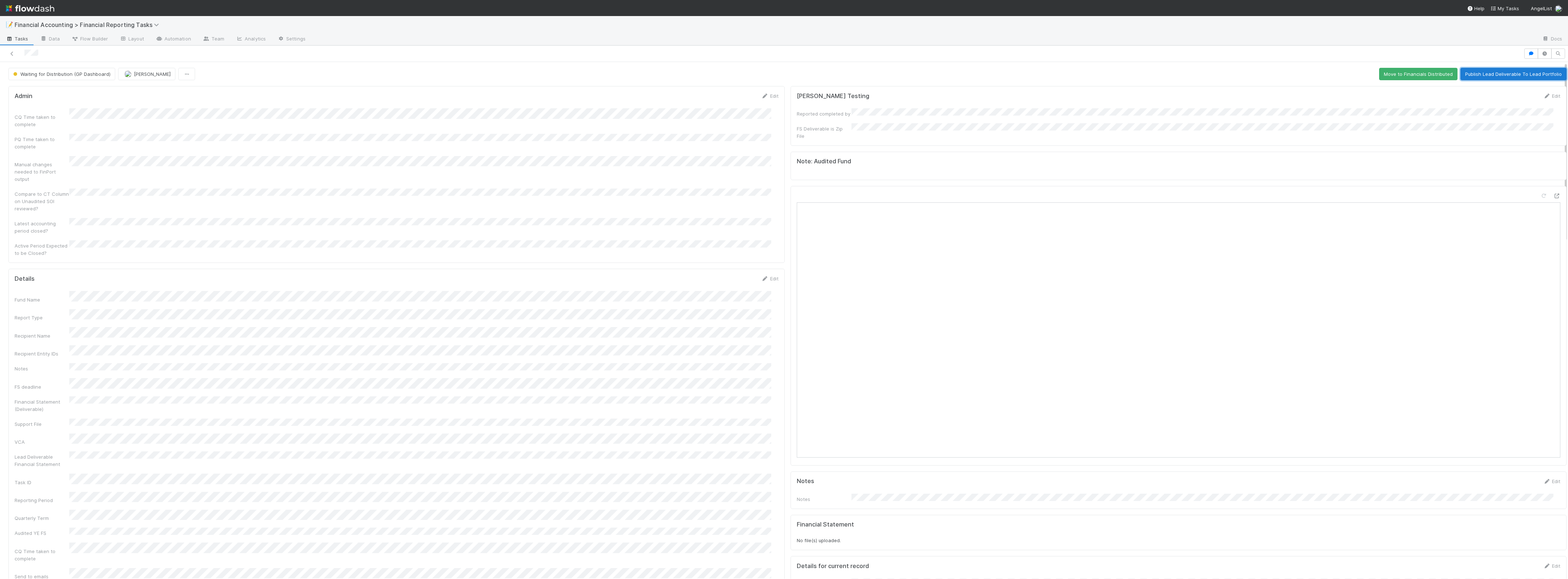
click at [1508, 76] on button "Publish Lead Deliverable To Lead Portfolio" at bounding box center [1513, 74] width 106 height 12
click at [9, 53] on icon at bounding box center [12, 54] width 7 height 5
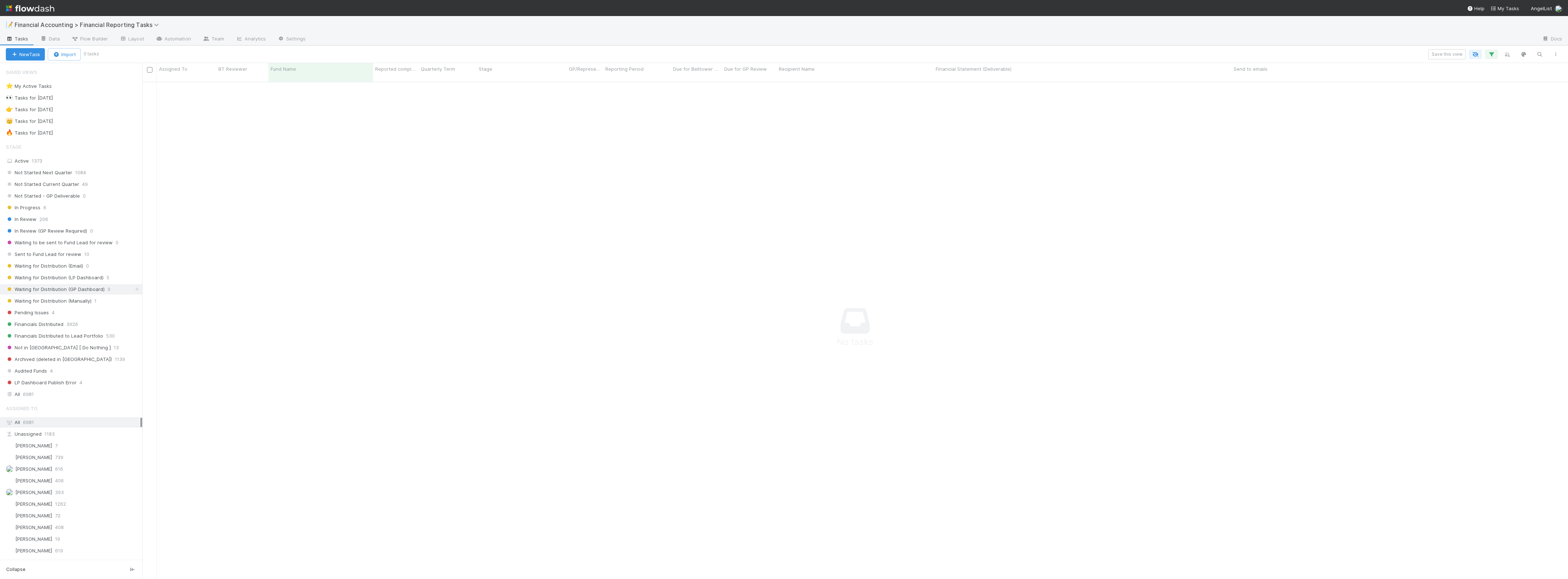
scroll to position [489, 1412]
click at [83, 304] on span "Waiting for Distribution (Manually)" at bounding box center [49, 301] width 86 height 9
click at [91, 278] on span "Waiting for Distribution (LP Dashboard)" at bounding box center [55, 278] width 98 height 9
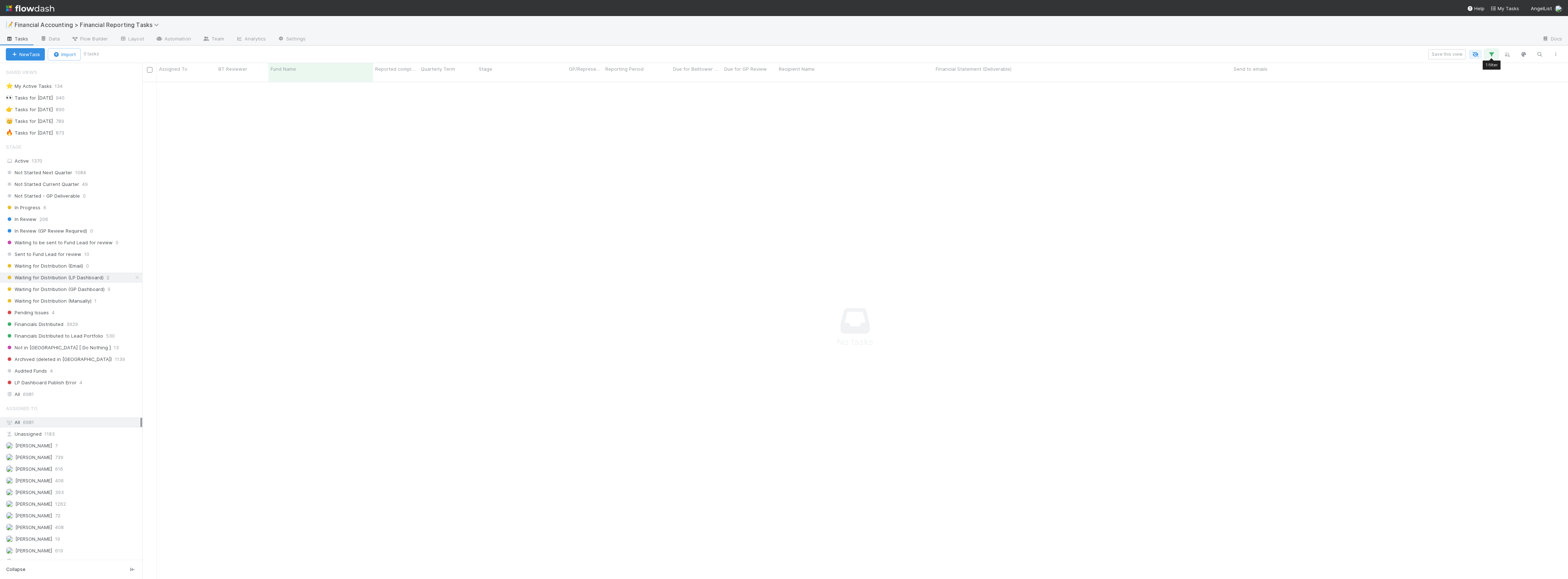
click at [1488, 55] on icon "button" at bounding box center [1490, 54] width 7 height 7
click at [1481, 90] on icon at bounding box center [1481, 93] width 7 height 5
click at [889, 47] on div "Add Filter" at bounding box center [784, 289] width 1568 height 579
drag, startPoint x: 664, startPoint y: 143, endPoint x: 639, endPoint y: 145, distance: 25.1
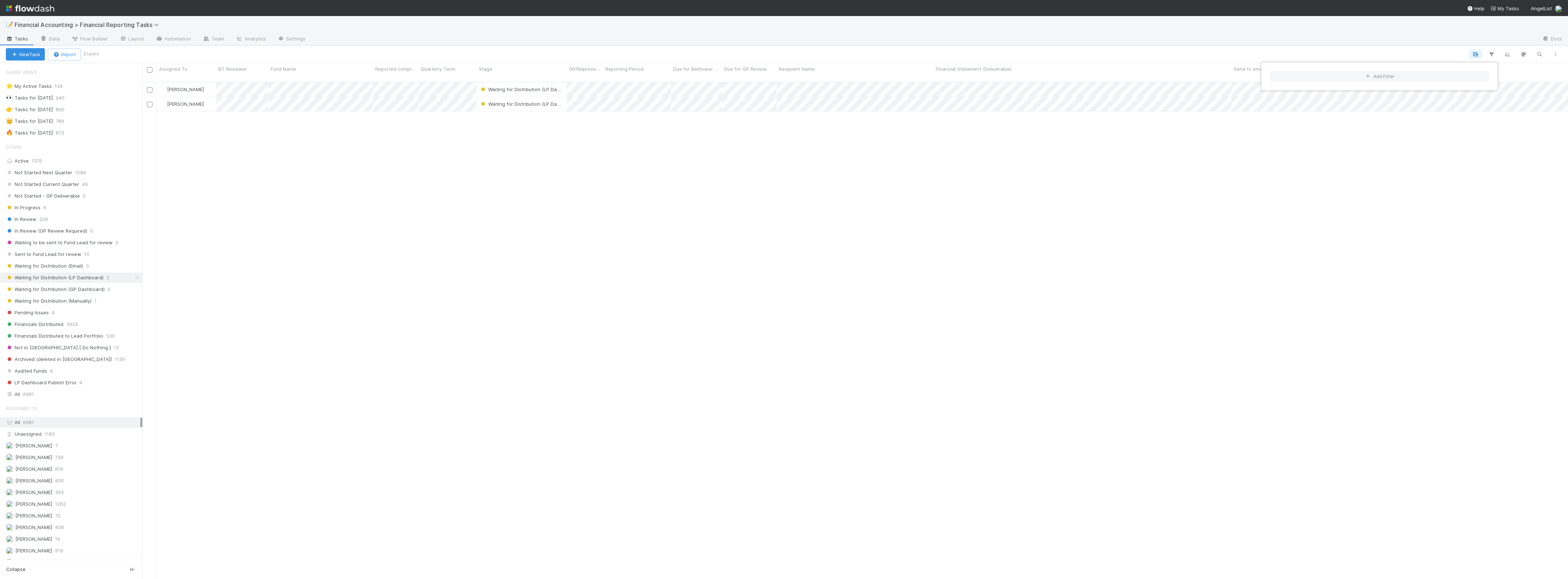
click at [664, 143] on div "Add Filter" at bounding box center [784, 289] width 1568 height 579
click at [673, 154] on div "[PERSON_NAME] Waiting for Distribution (LP Dashboard) [DATE] 1:07:36 AM [DATE] …" at bounding box center [855, 334] width 1425 height 503
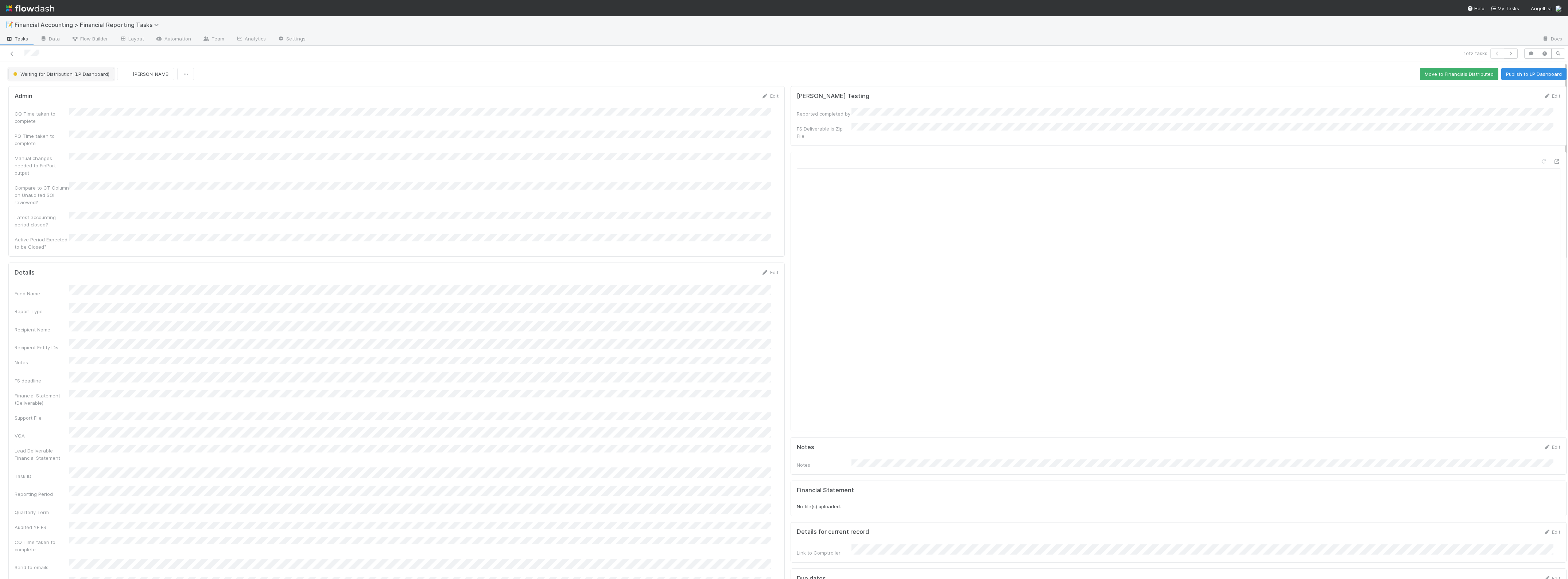
click at [70, 74] on span "Waiting for Distribution (LP Dashboard)" at bounding box center [60, 74] width 98 height 6
click at [68, 167] on span "Waiting for Distribution (Manually)" at bounding box center [52, 169] width 86 height 6
click at [9, 50] on link at bounding box center [12, 53] width 7 height 7
click at [76, 74] on span "Waiting for Distribution (LP Dashboard)" at bounding box center [60, 74] width 98 height 6
click at [74, 123] on span "Waiting for Distribution (Manually)" at bounding box center [52, 123] width 86 height 6
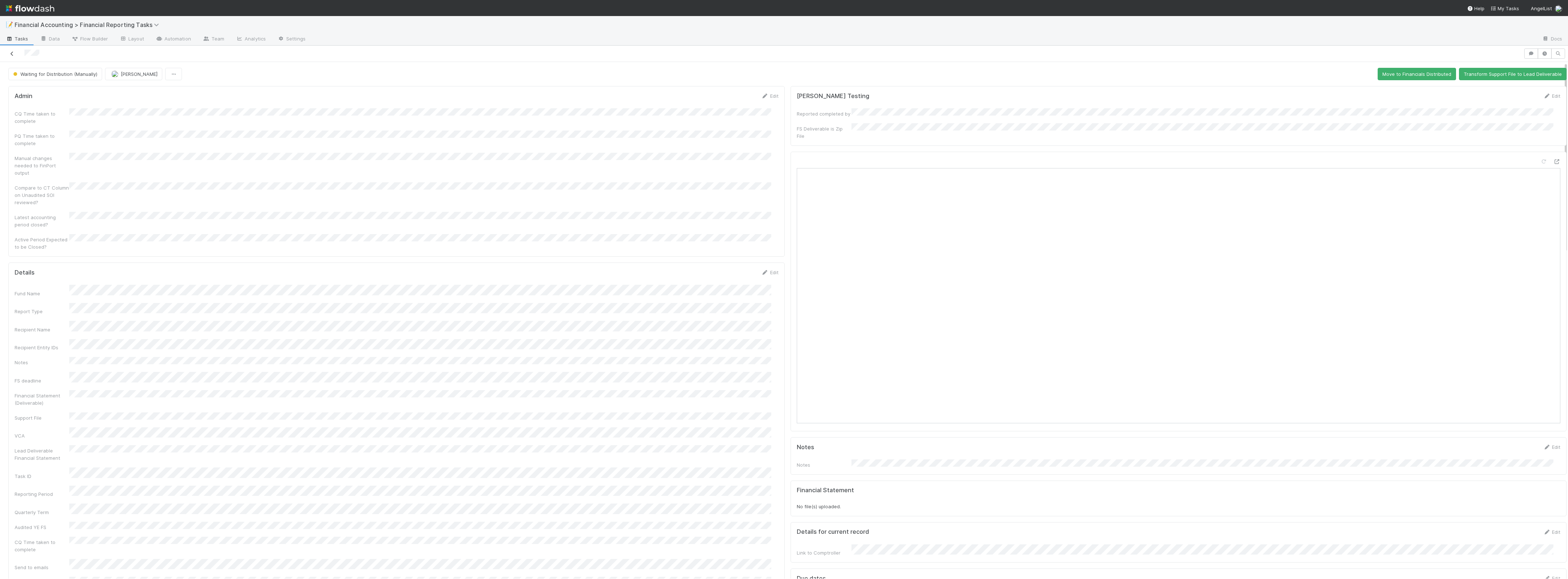
click at [9, 53] on icon at bounding box center [12, 54] width 7 height 5
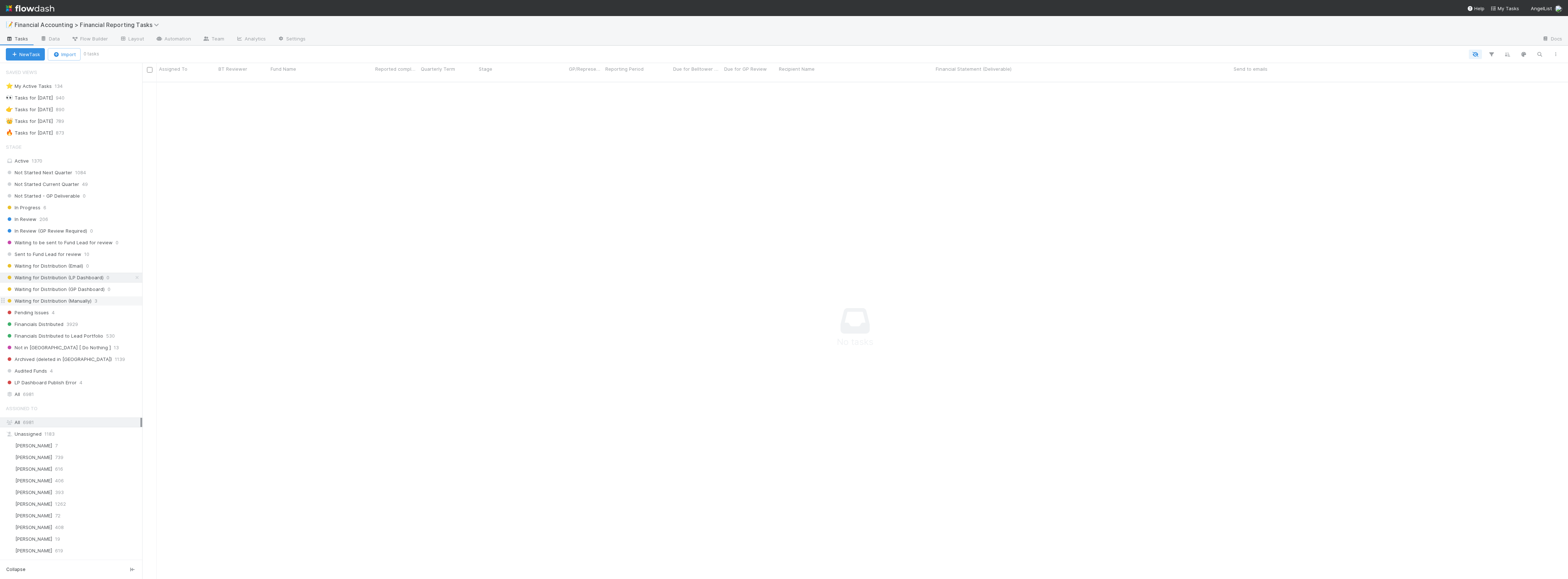
click at [92, 305] on div "Waiting for Distribution (Manually) 3" at bounding box center [74, 301] width 136 height 9
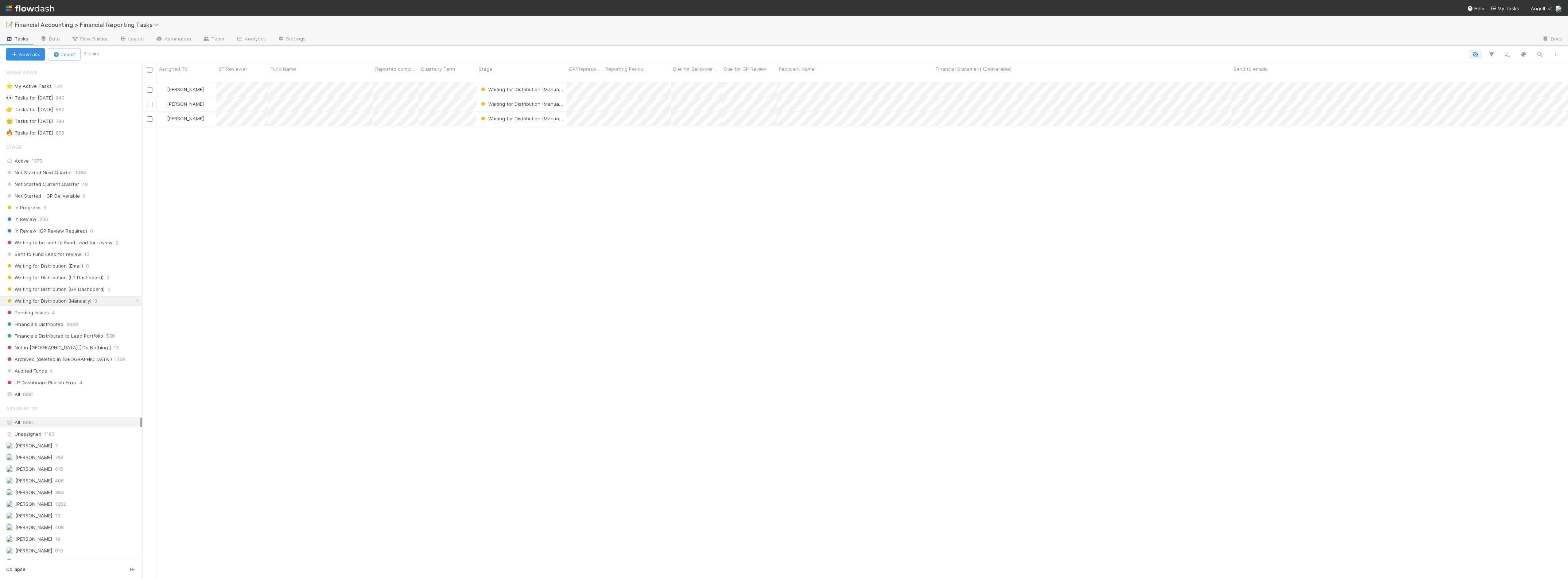
click at [547, 265] on div "[PERSON_NAME] Waiting for Distribution (Manually) [DATE] 10:04:46 AM [DATE] 4:5…" at bounding box center [855, 334] width 1425 height 503
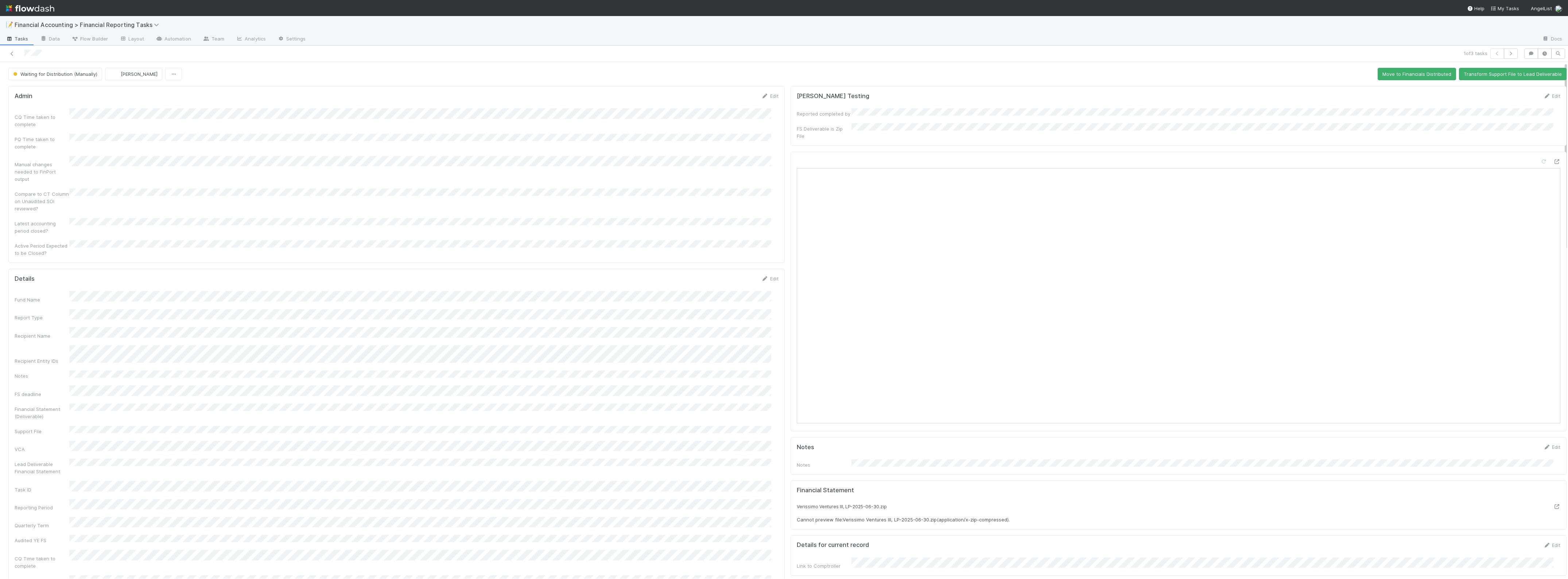
click at [1310, 41] on div at bounding box center [923, 39] width 1224 height 12
click at [1553, 160] on icon at bounding box center [1556, 162] width 7 height 5
click at [1408, 70] on button "Move to Financials Distributed" at bounding box center [1417, 74] width 79 height 12
click at [12, 50] on link at bounding box center [12, 53] width 7 height 7
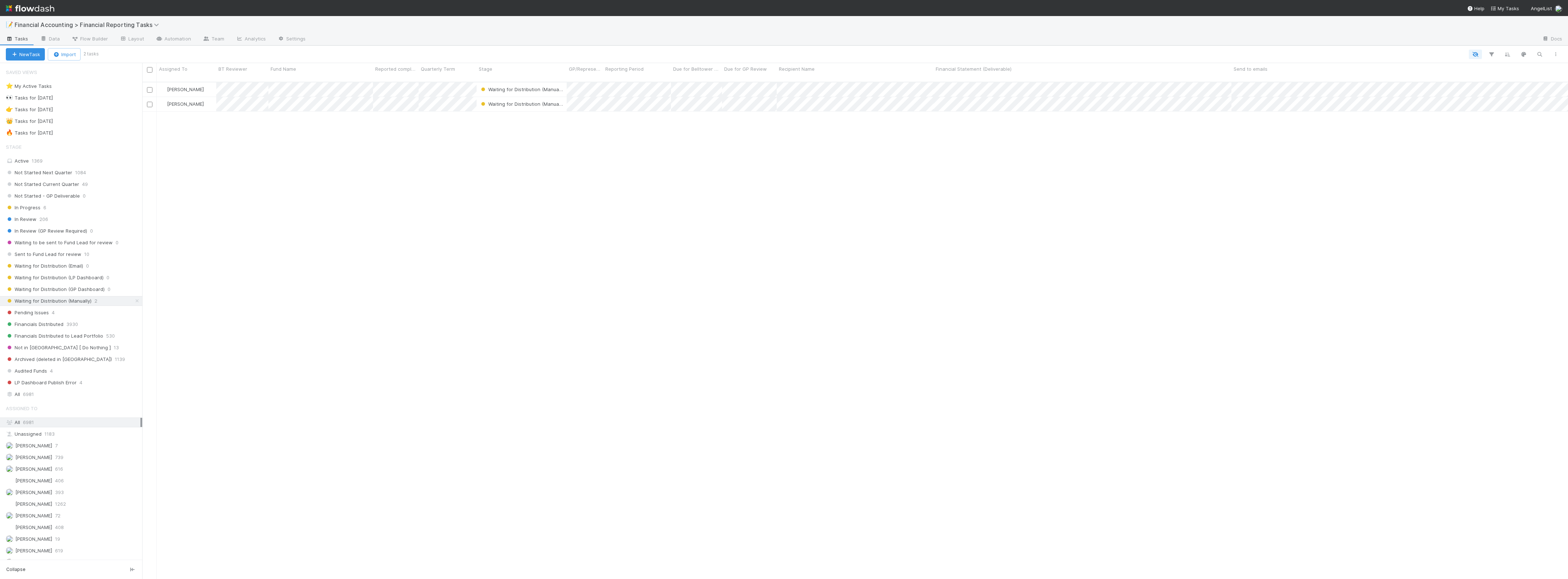
scroll to position [496, 1419]
click at [326, 155] on div "[PERSON_NAME] Waiting for Distribution (Manually) [DATE] 1:07:36 AM [DATE] 8:26…" at bounding box center [855, 334] width 1425 height 503
click at [268, 308] on div "[PERSON_NAME] Waiting for Distribution (Manually) [DATE] 1:07:36 AM [DATE] 8:26…" at bounding box center [855, 334] width 1425 height 503
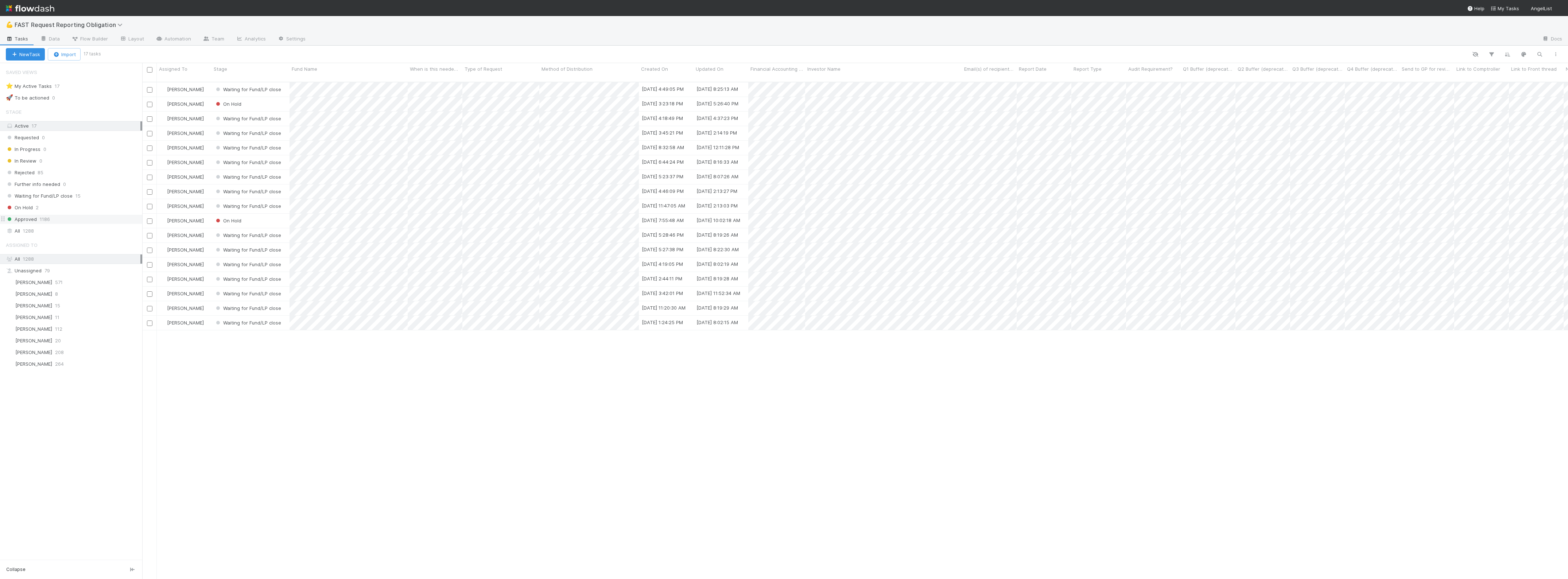
scroll to position [496, 1419]
